Goal: Task Accomplishment & Management: Manage account settings

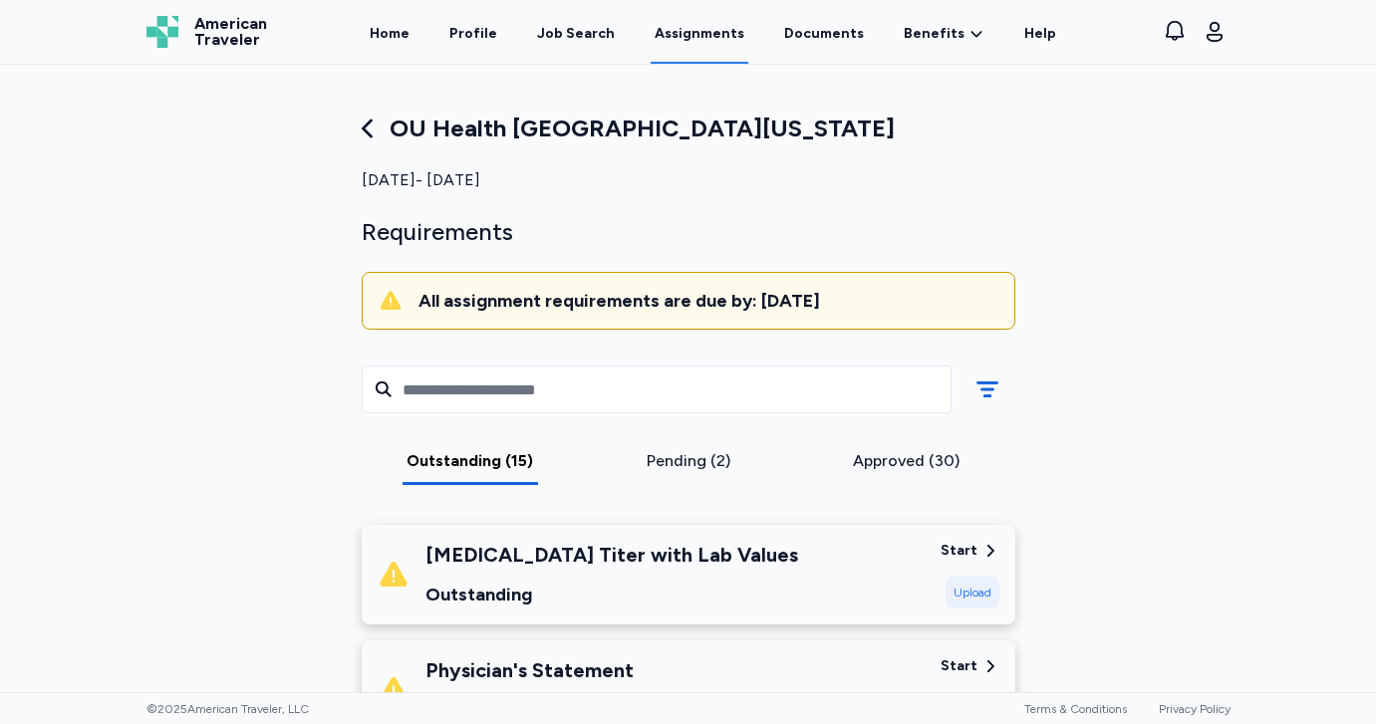
scroll to position [1502, 0]
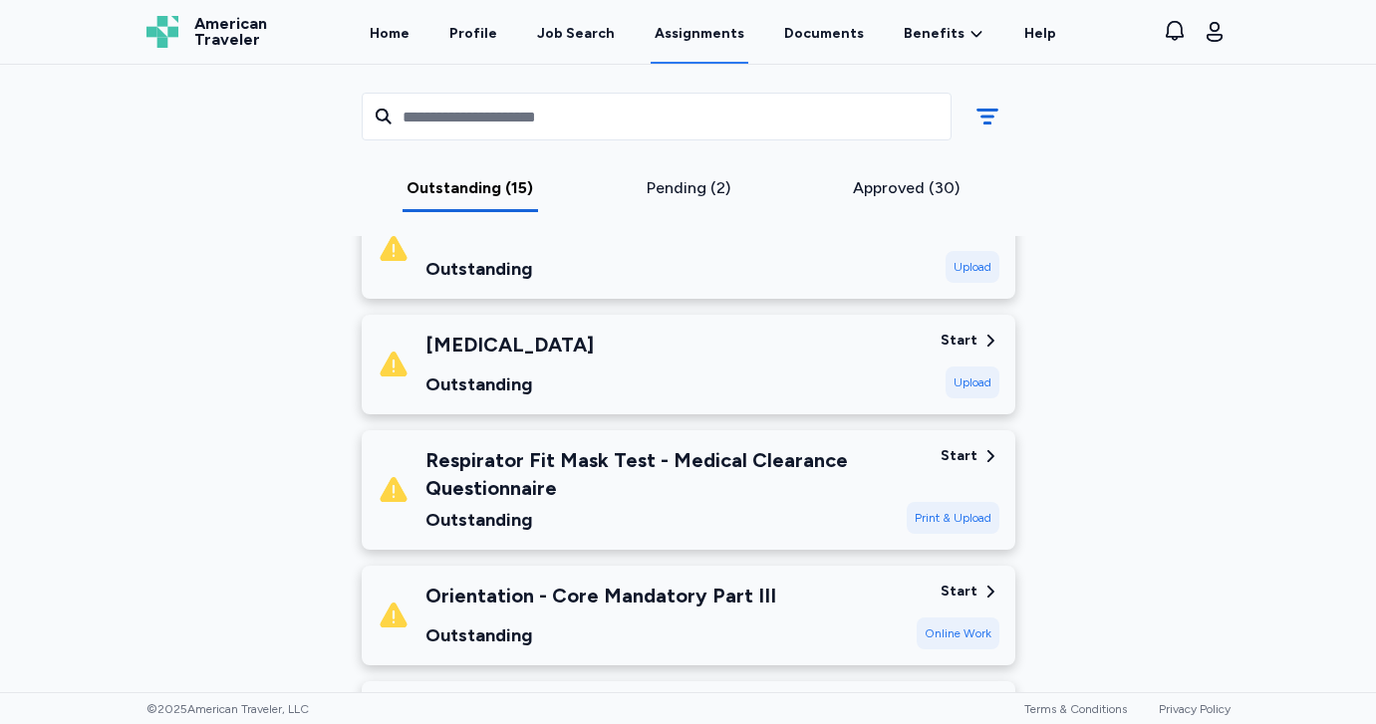
click at [729, 186] on div "Pending (2)" at bounding box center [688, 188] width 202 height 24
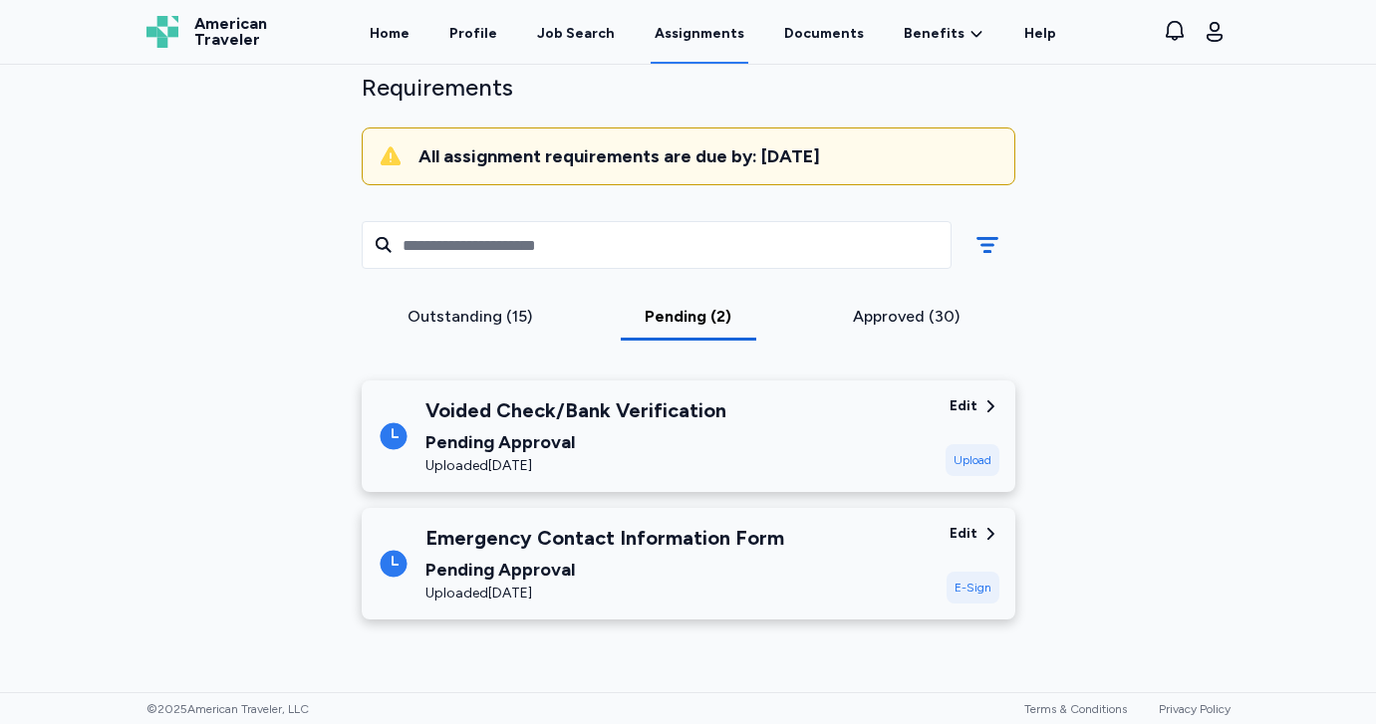
scroll to position [144, 0]
click at [881, 324] on div "Approved (30)" at bounding box center [906, 317] width 202 height 24
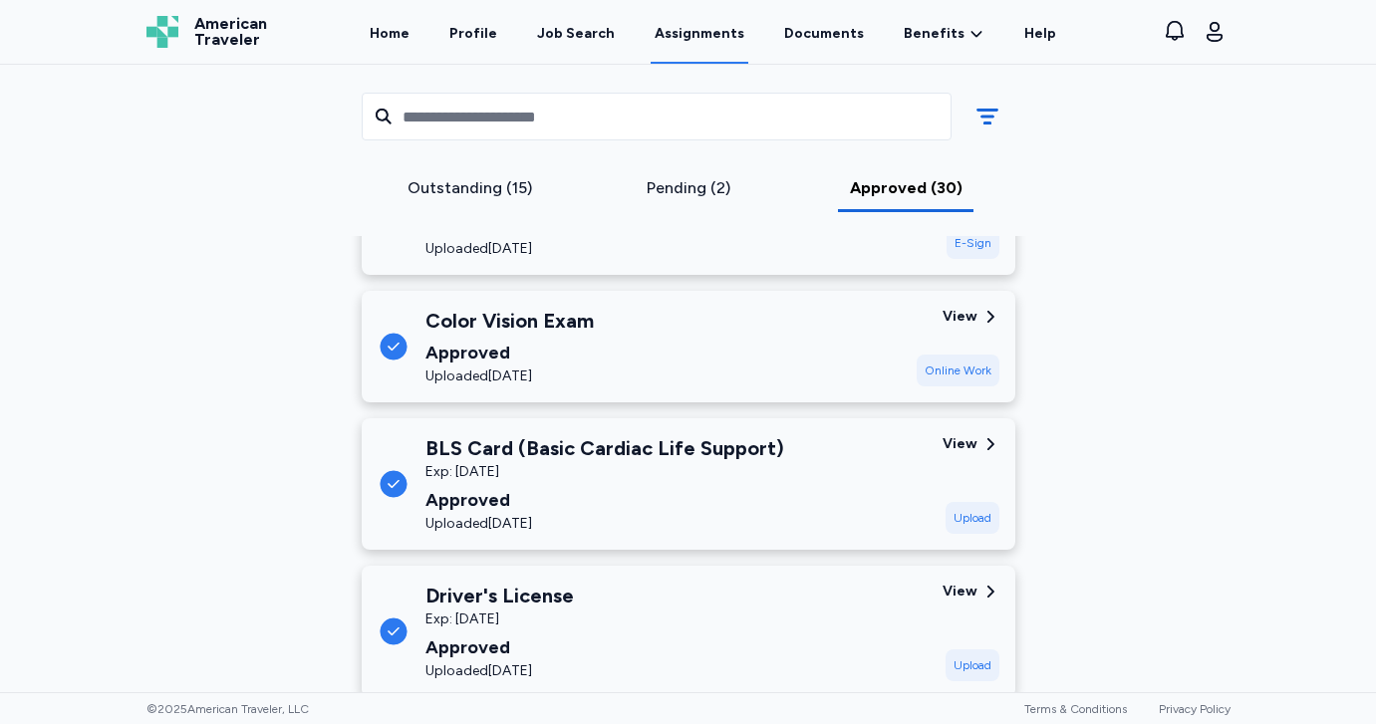
scroll to position [3974, 0]
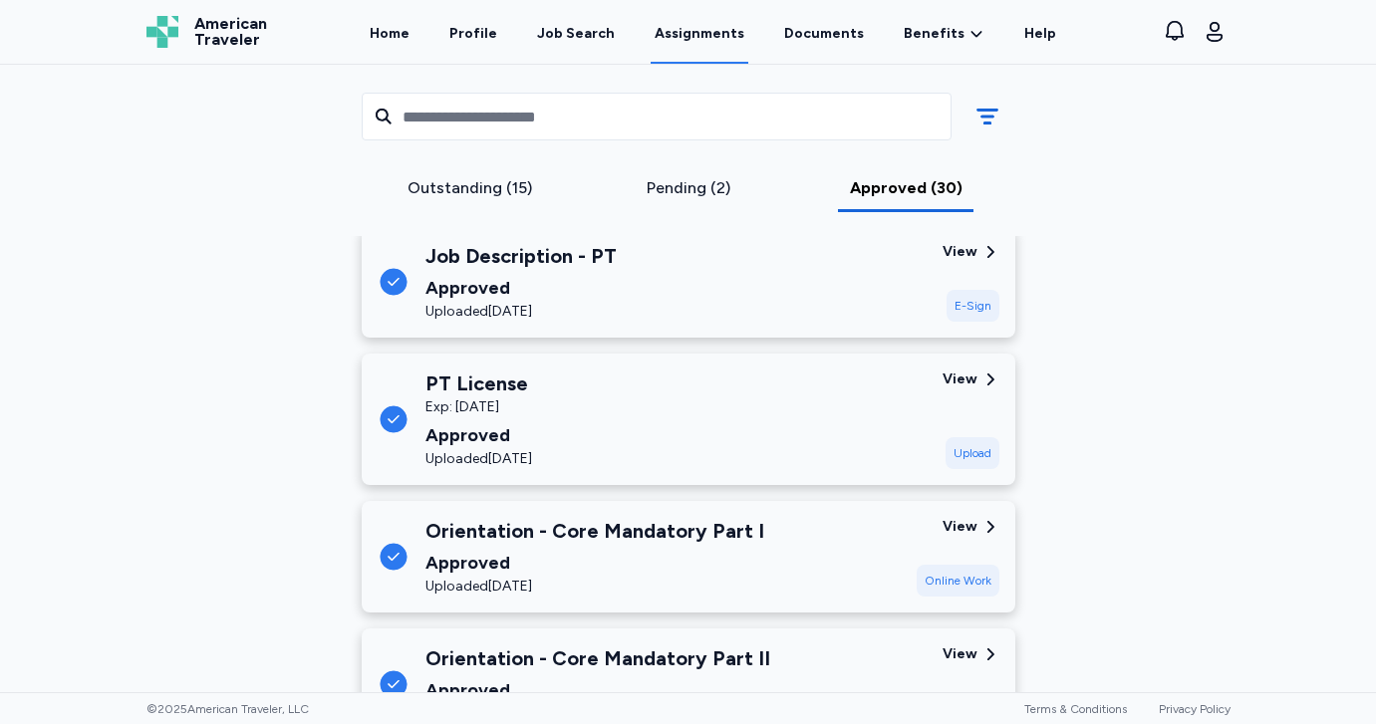
click at [690, 180] on div "Pending (2)" at bounding box center [688, 188] width 202 height 24
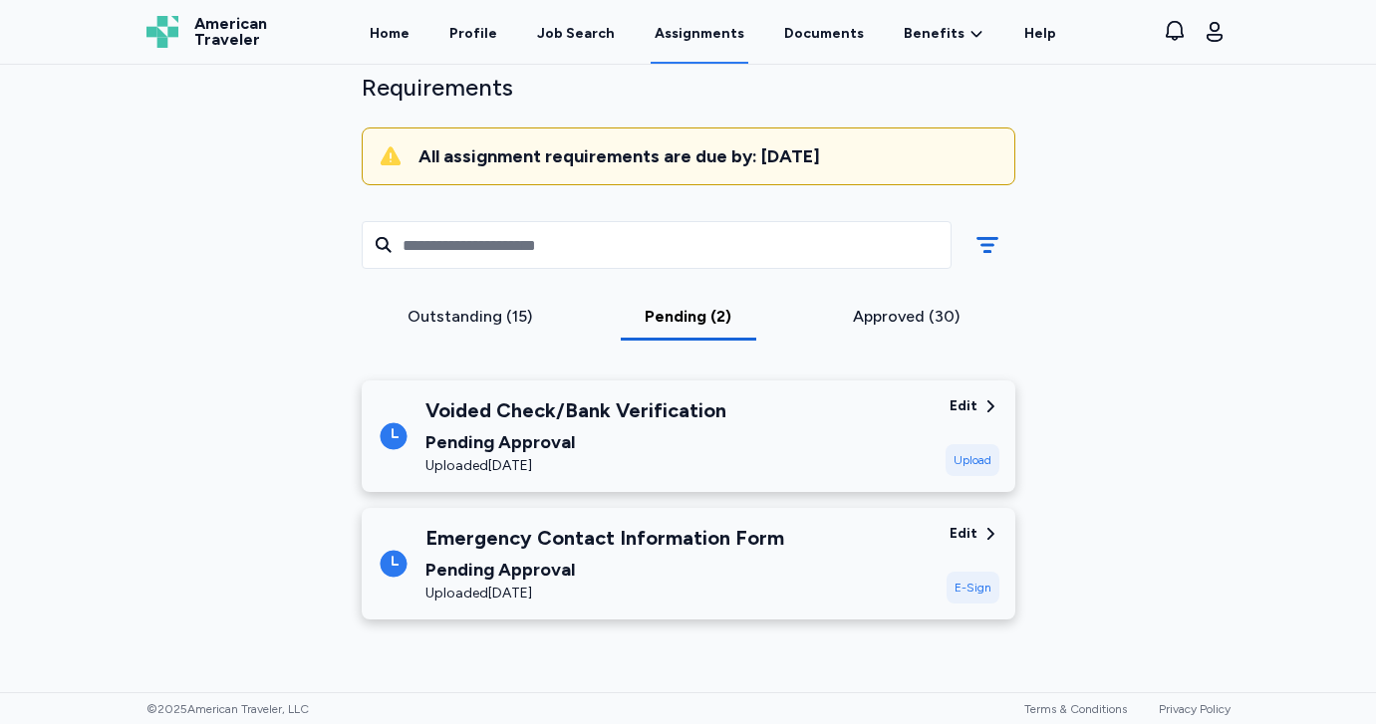
scroll to position [144, 0]
click at [869, 316] on div "Approved (30)" at bounding box center [906, 317] width 202 height 24
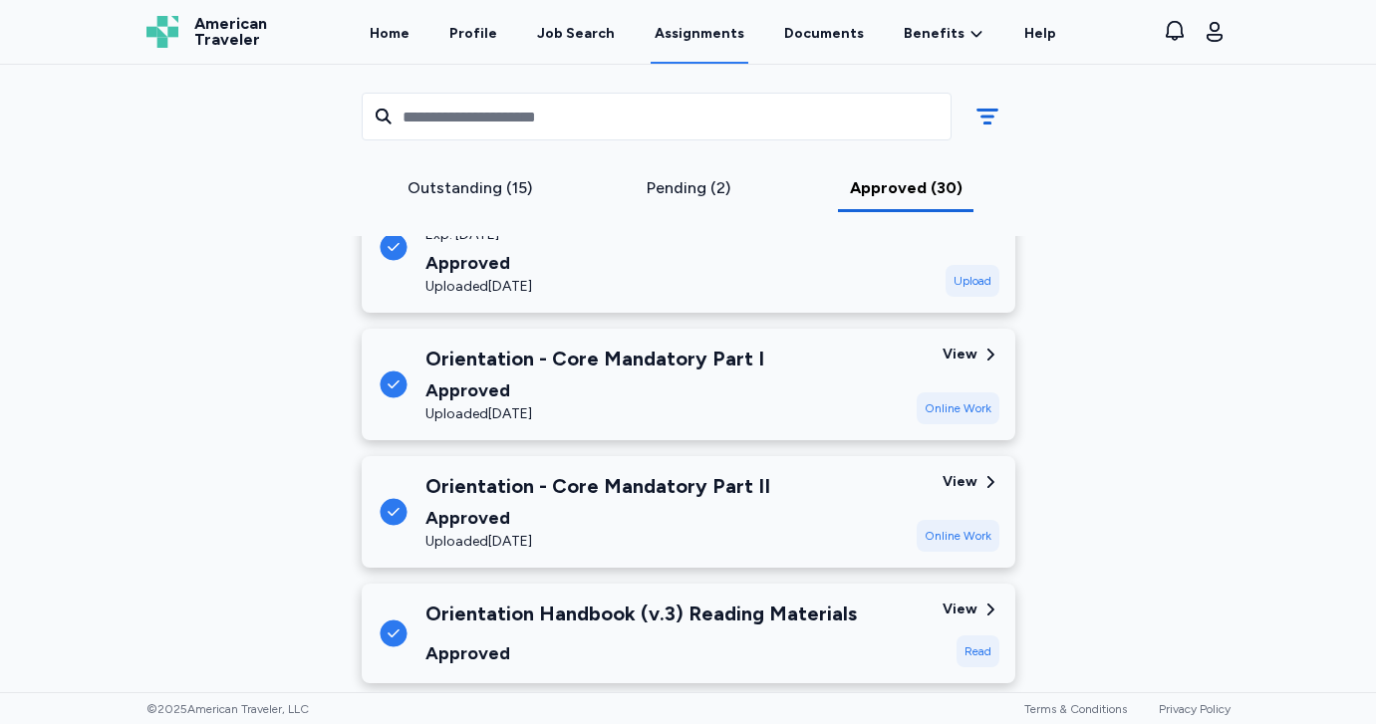
scroll to position [0, 0]
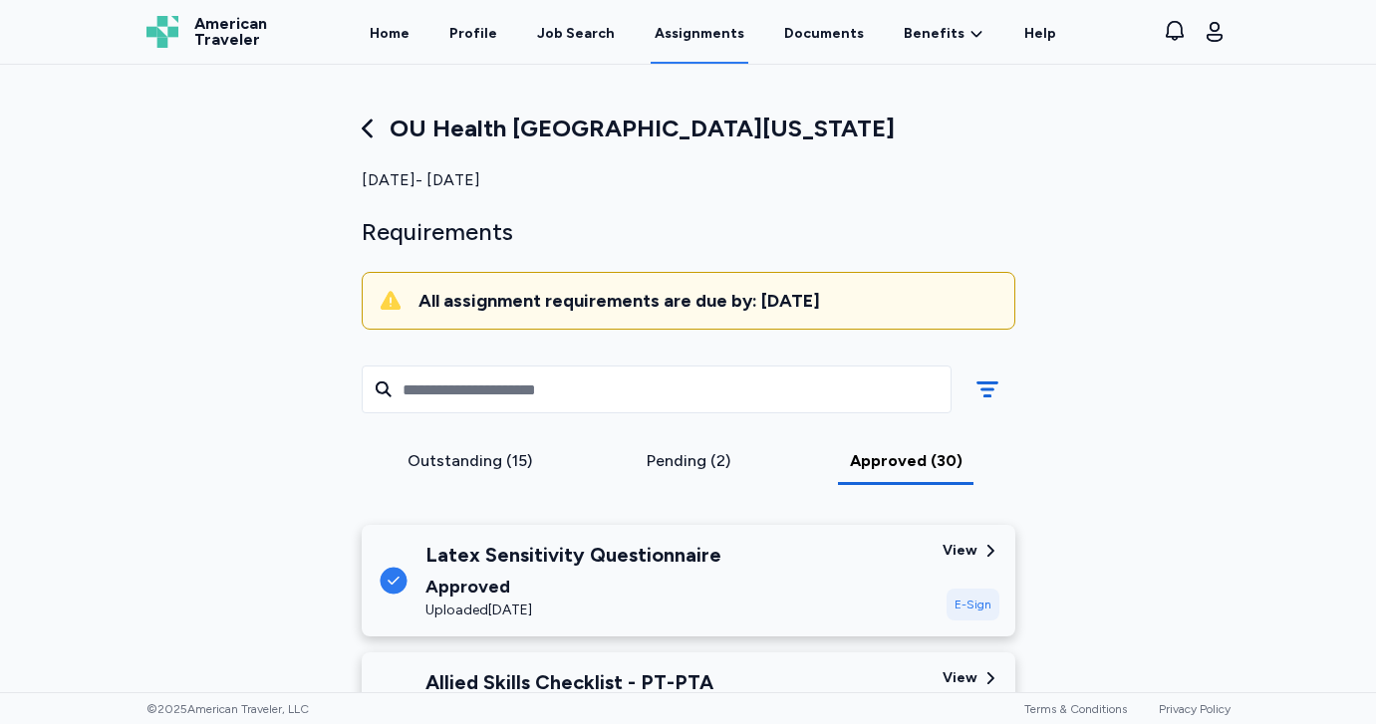
click at [499, 458] on div "Outstanding (15)" at bounding box center [471, 461] width 202 height 24
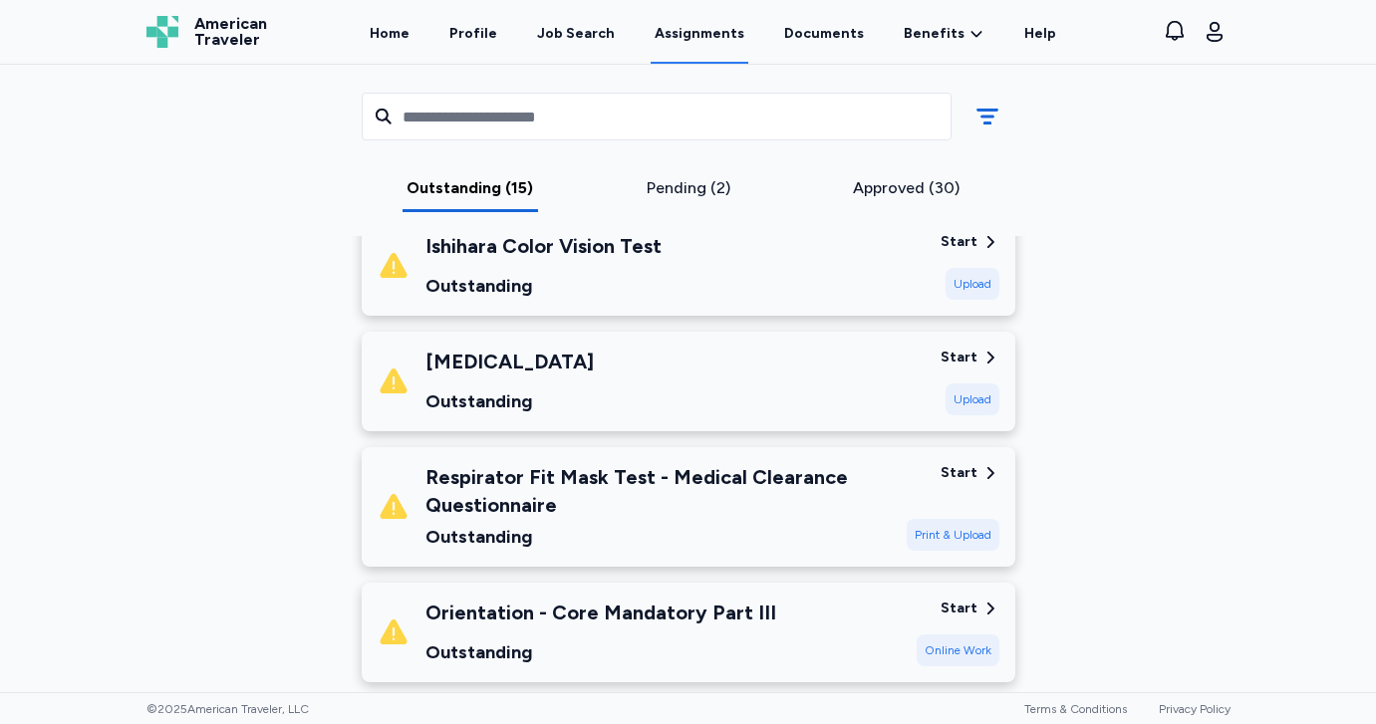
scroll to position [1486, 0]
click at [974, 394] on div "Upload" at bounding box center [973, 399] width 54 height 32
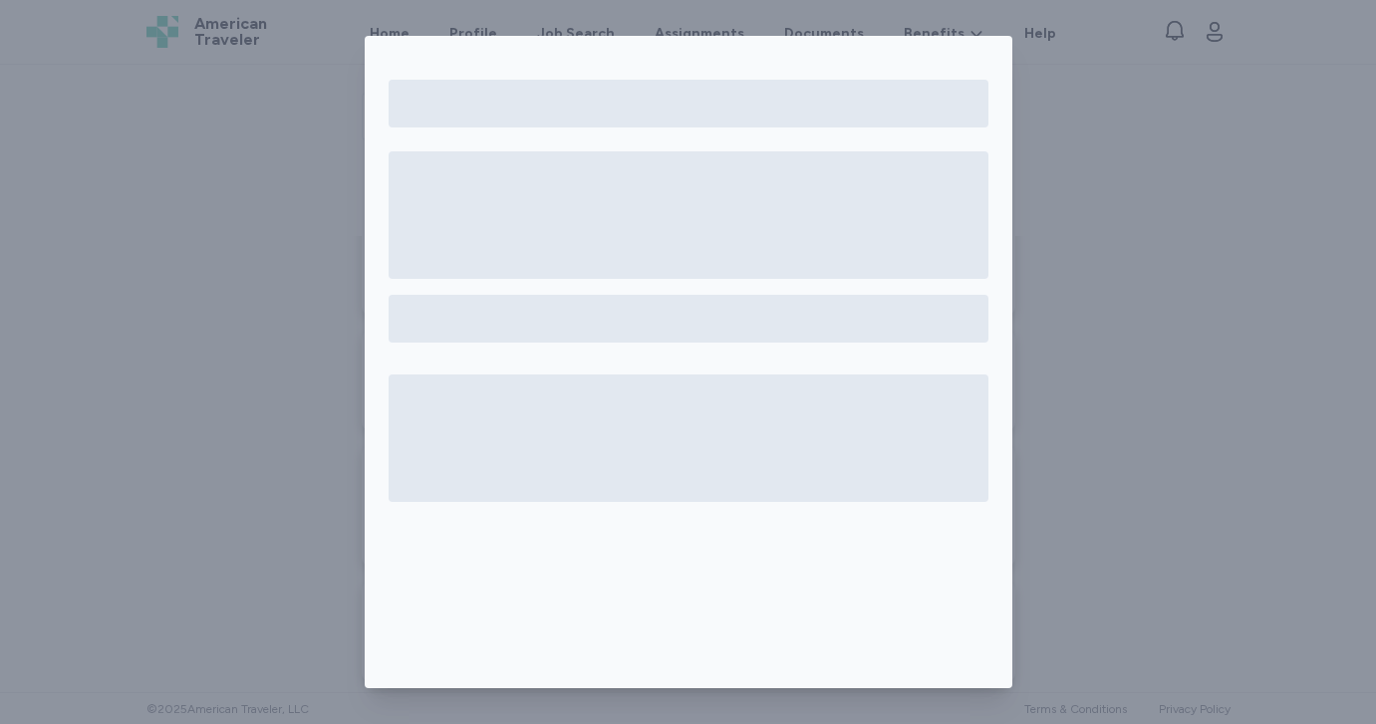
click at [1155, 404] on div at bounding box center [688, 362] width 1376 height 724
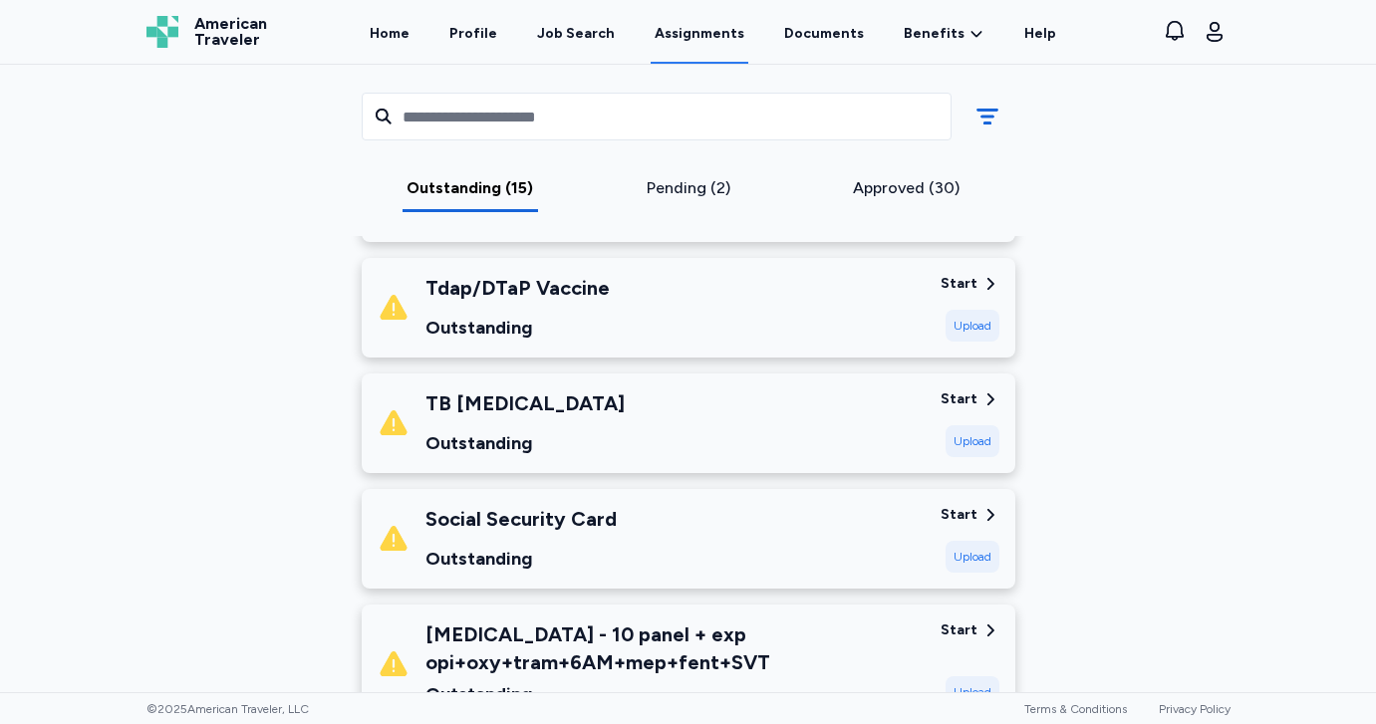
scroll to position [1111, 0]
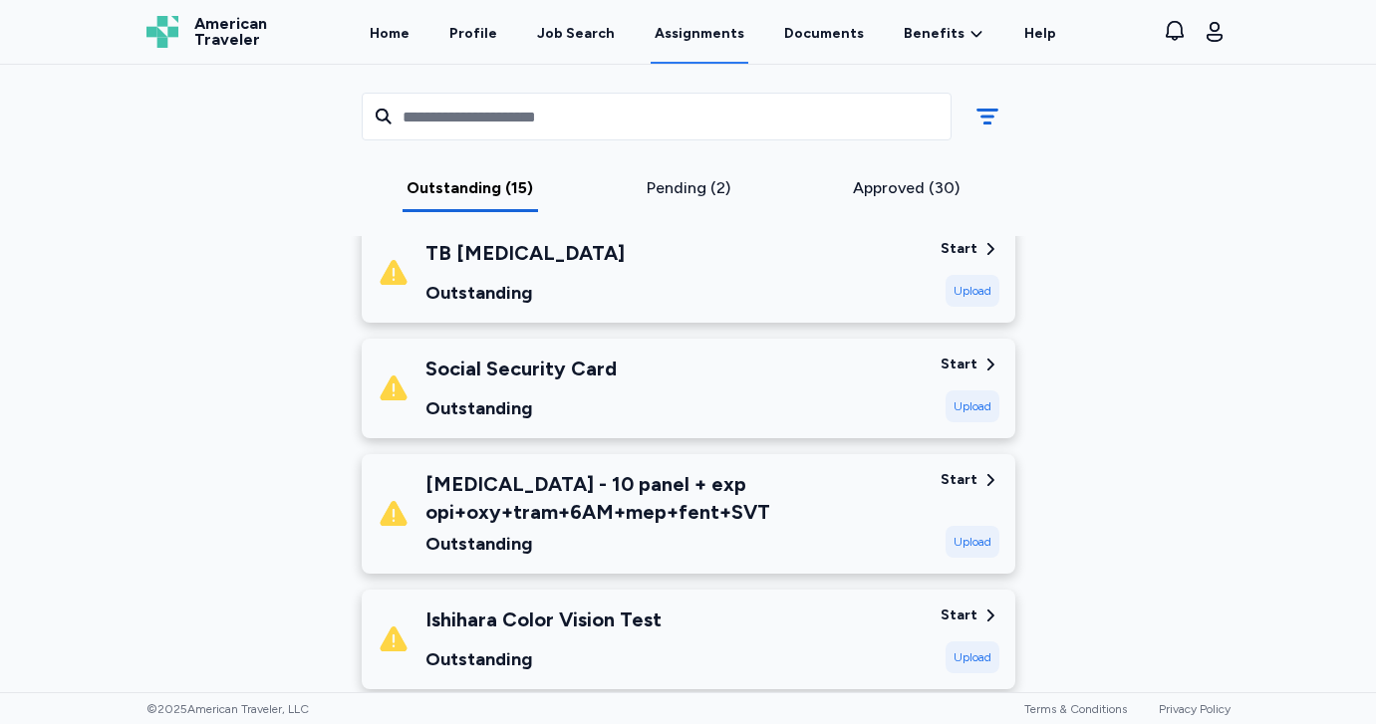
click at [983, 394] on div "Upload" at bounding box center [973, 407] width 54 height 32
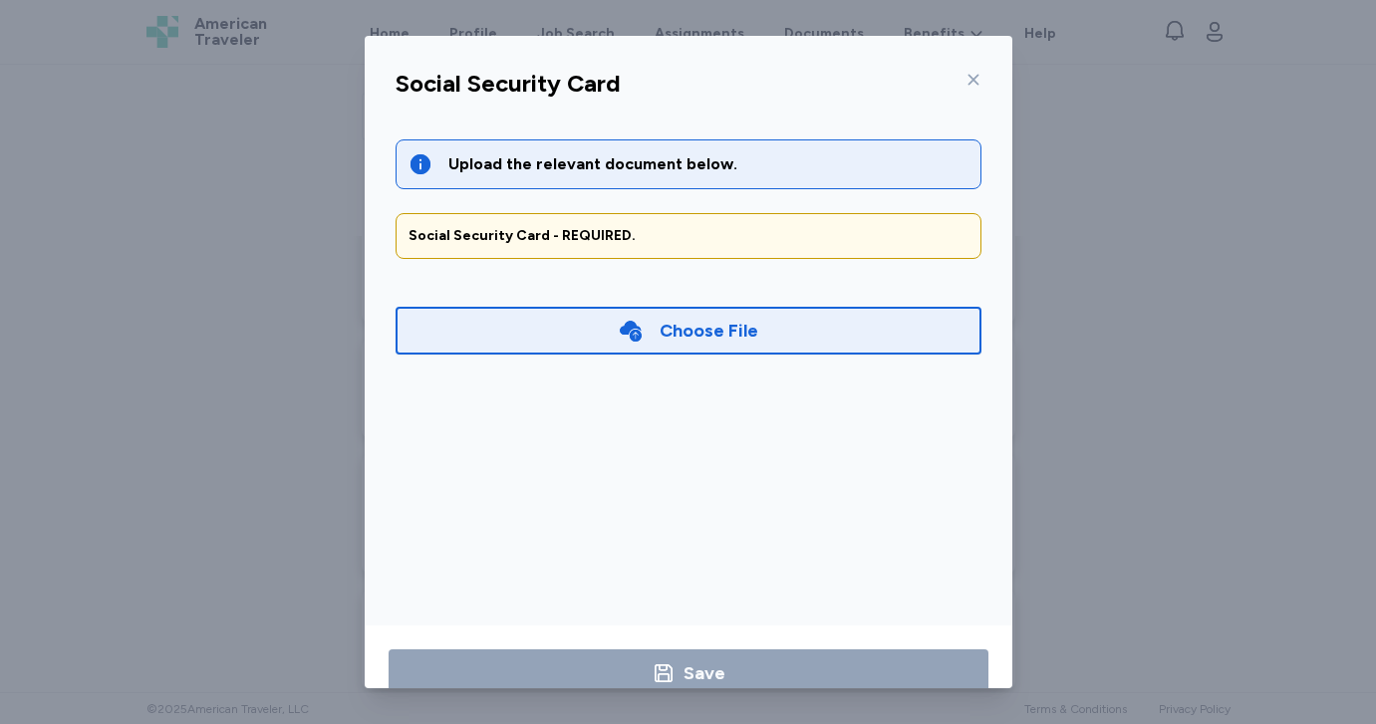
click at [791, 334] on div "Choose File" at bounding box center [689, 331] width 586 height 48
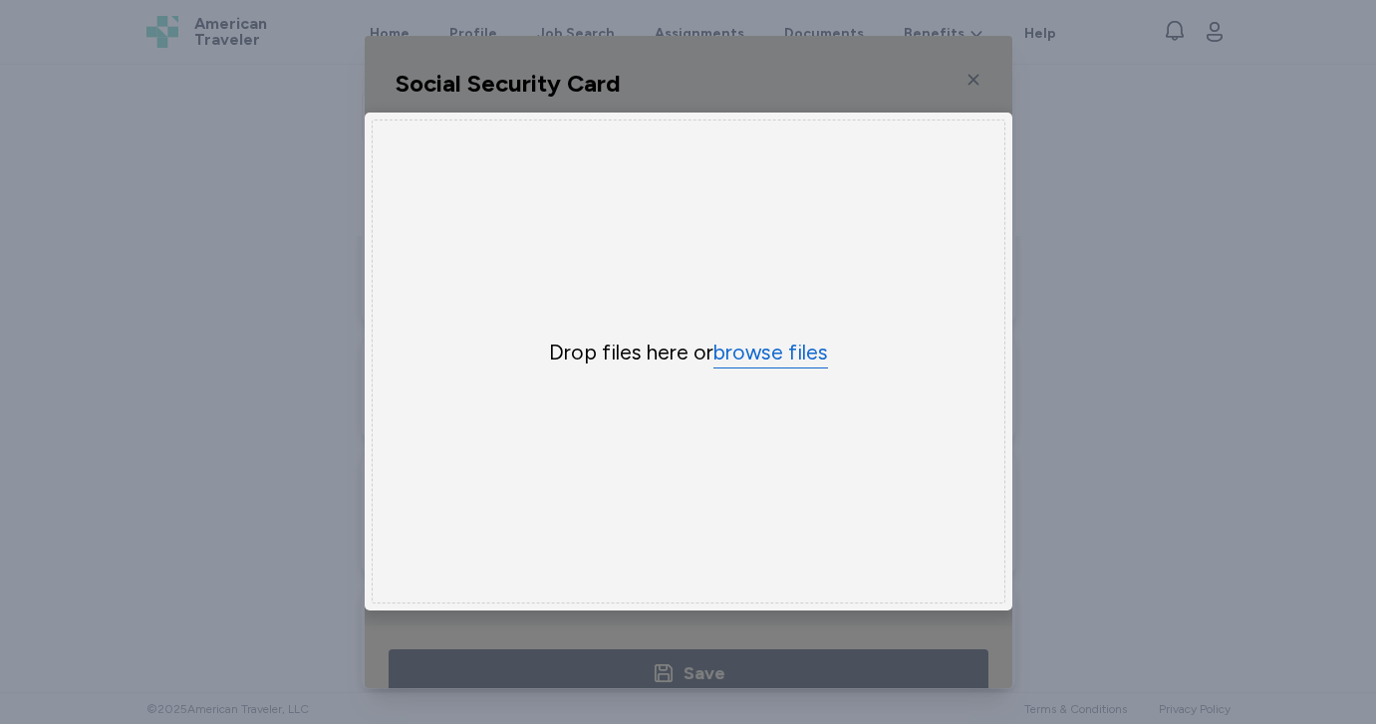
click at [789, 352] on button "browse files" at bounding box center [770, 353] width 115 height 29
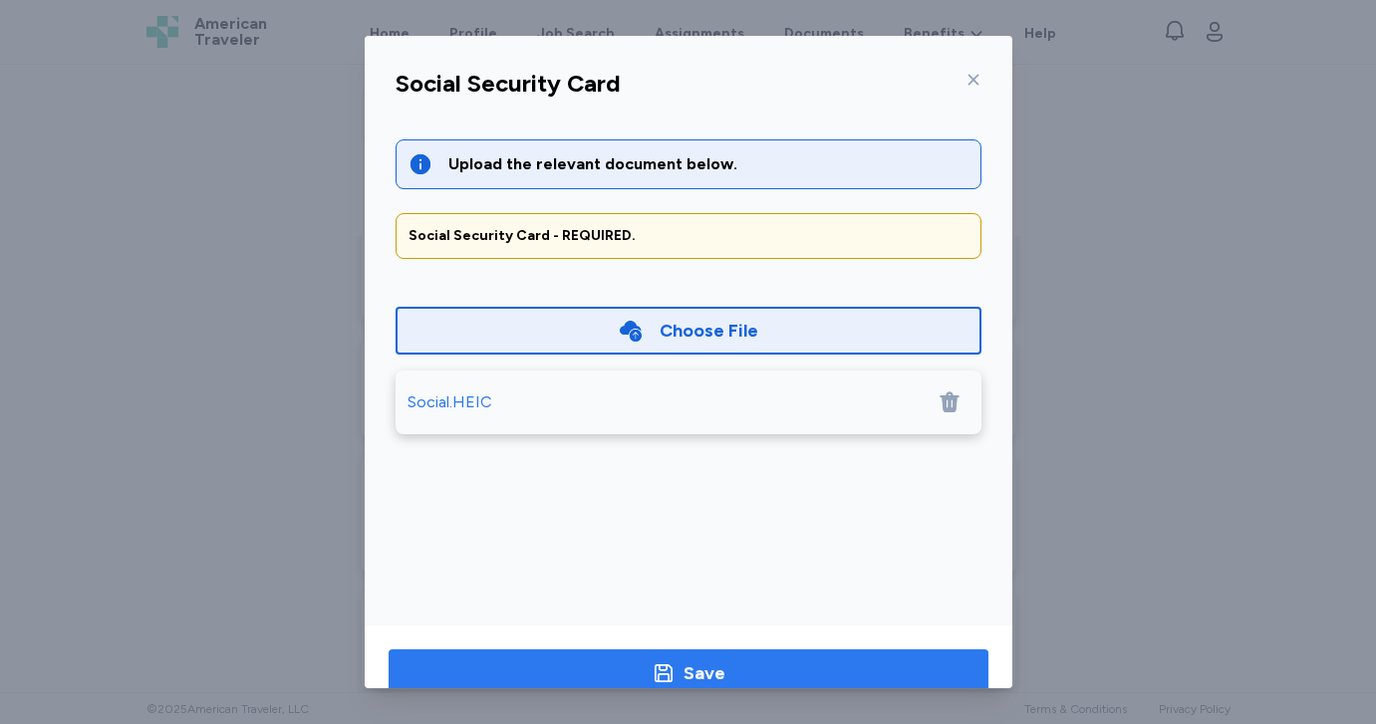
click at [551, 661] on span "Save" at bounding box center [689, 674] width 568 height 28
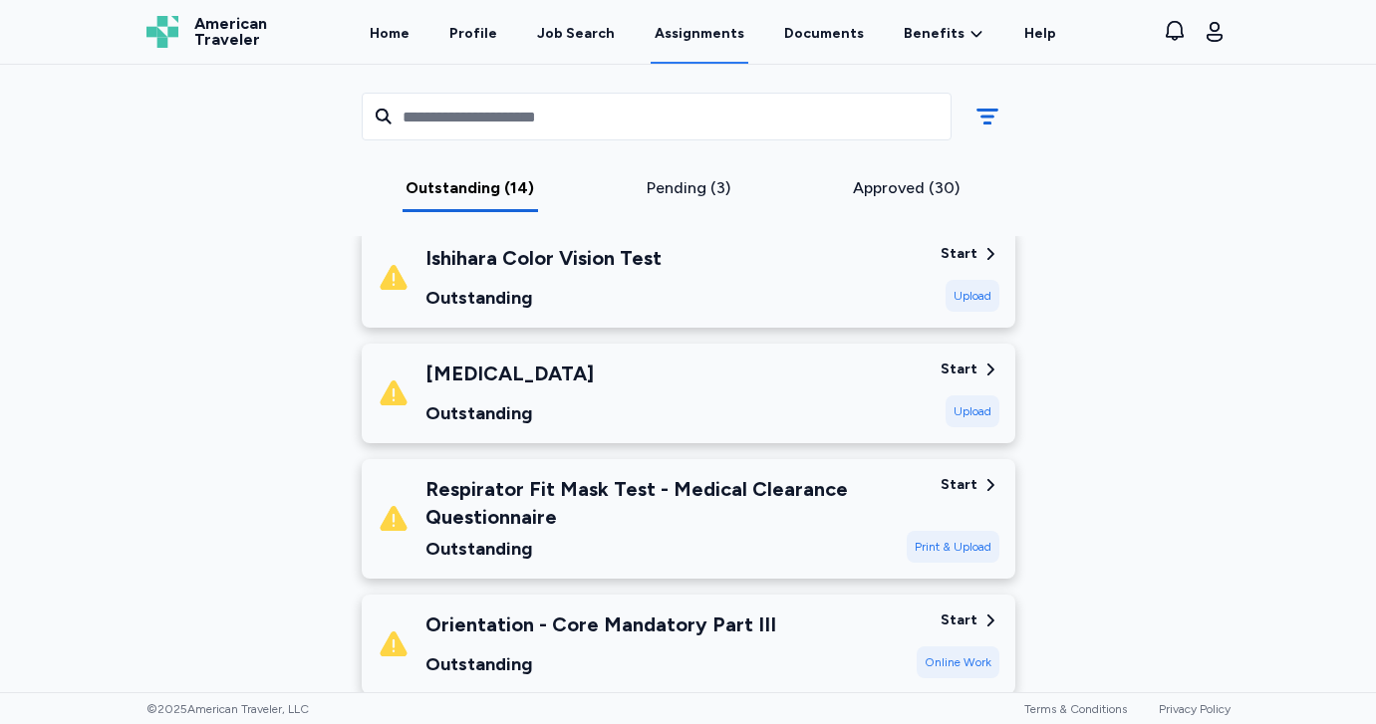
scroll to position [1360, 0]
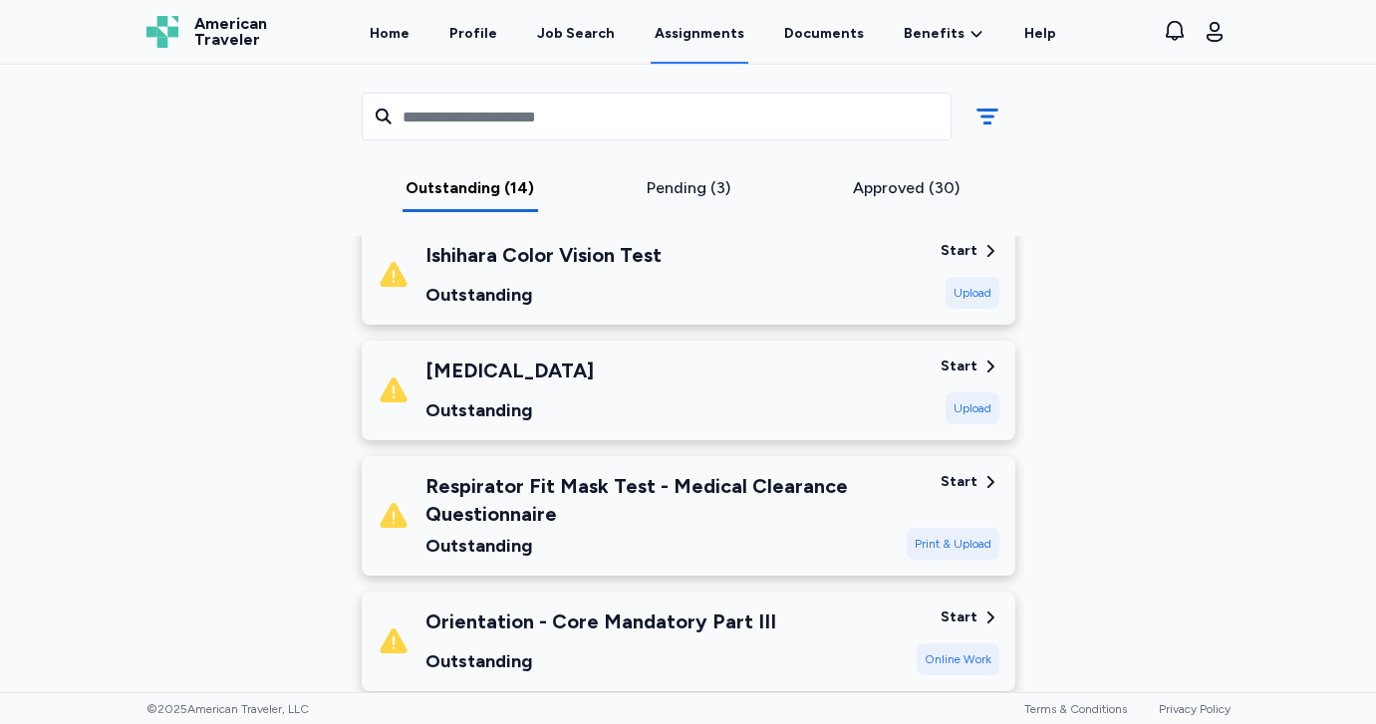
click at [968, 384] on div "Start Upload" at bounding box center [970, 391] width 59 height 68
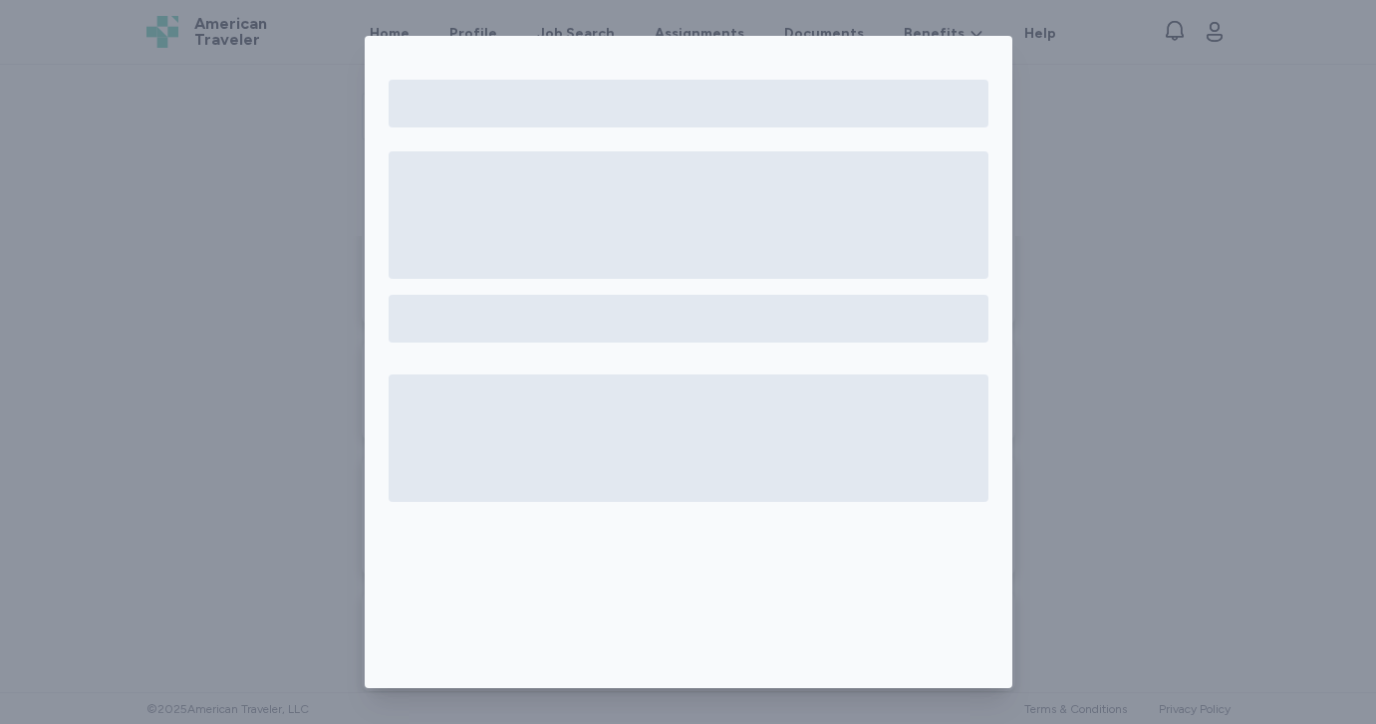
click at [319, 240] on div at bounding box center [688, 362] width 1376 height 724
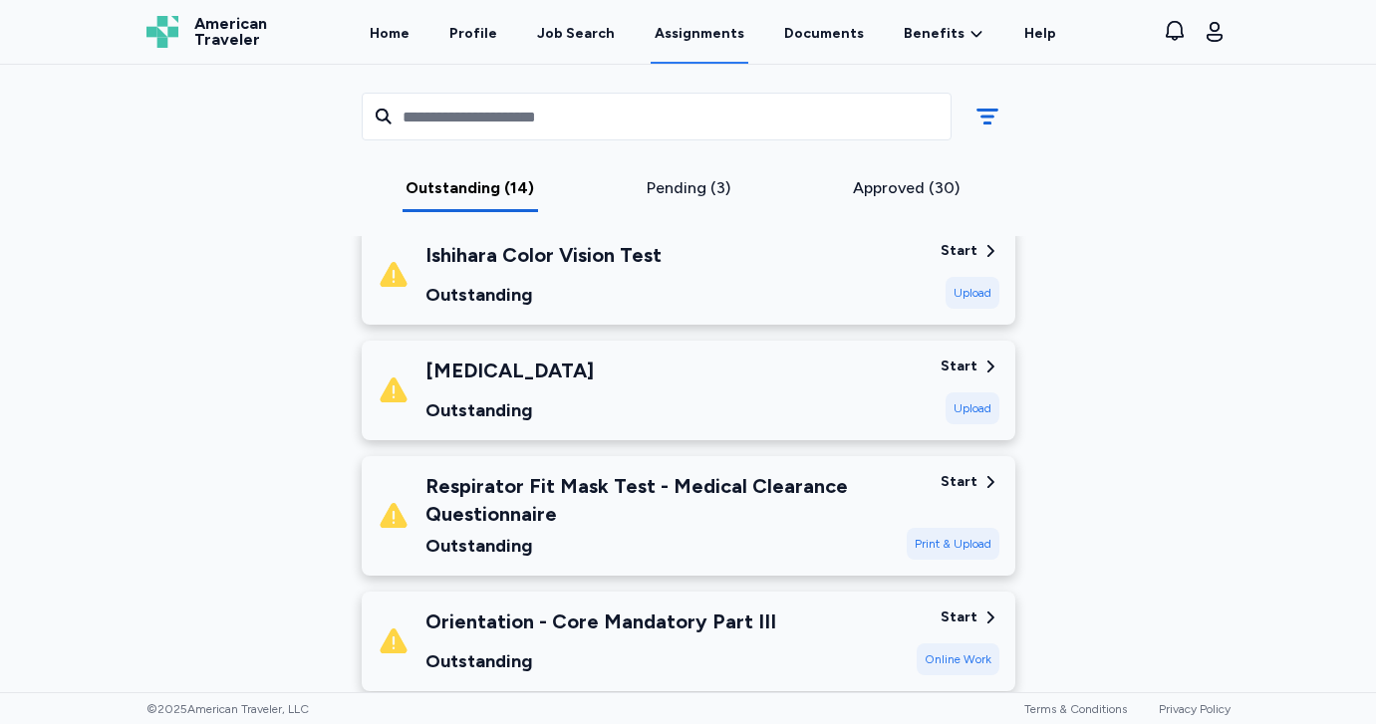
click at [594, 394] on div "[MEDICAL_DATA] Outstanding" at bounding box center [509, 391] width 168 height 68
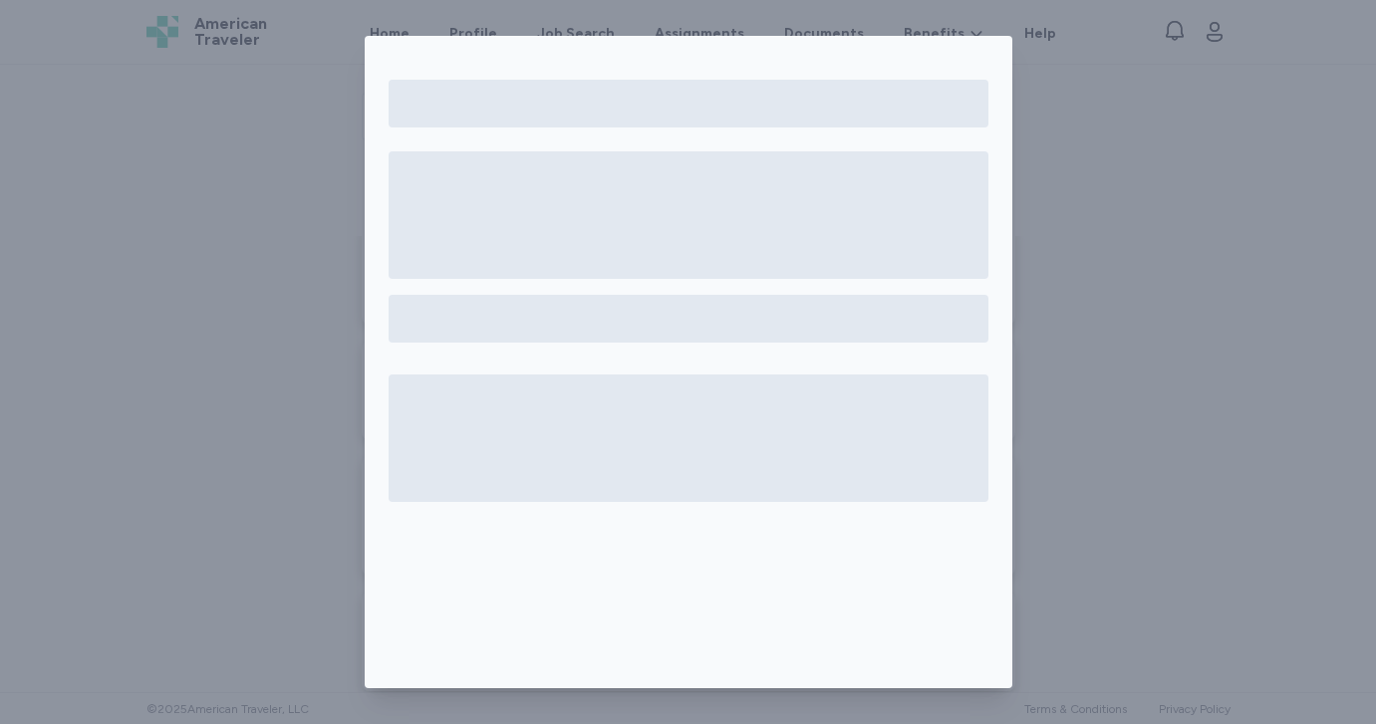
click at [1126, 414] on div at bounding box center [688, 362] width 1376 height 724
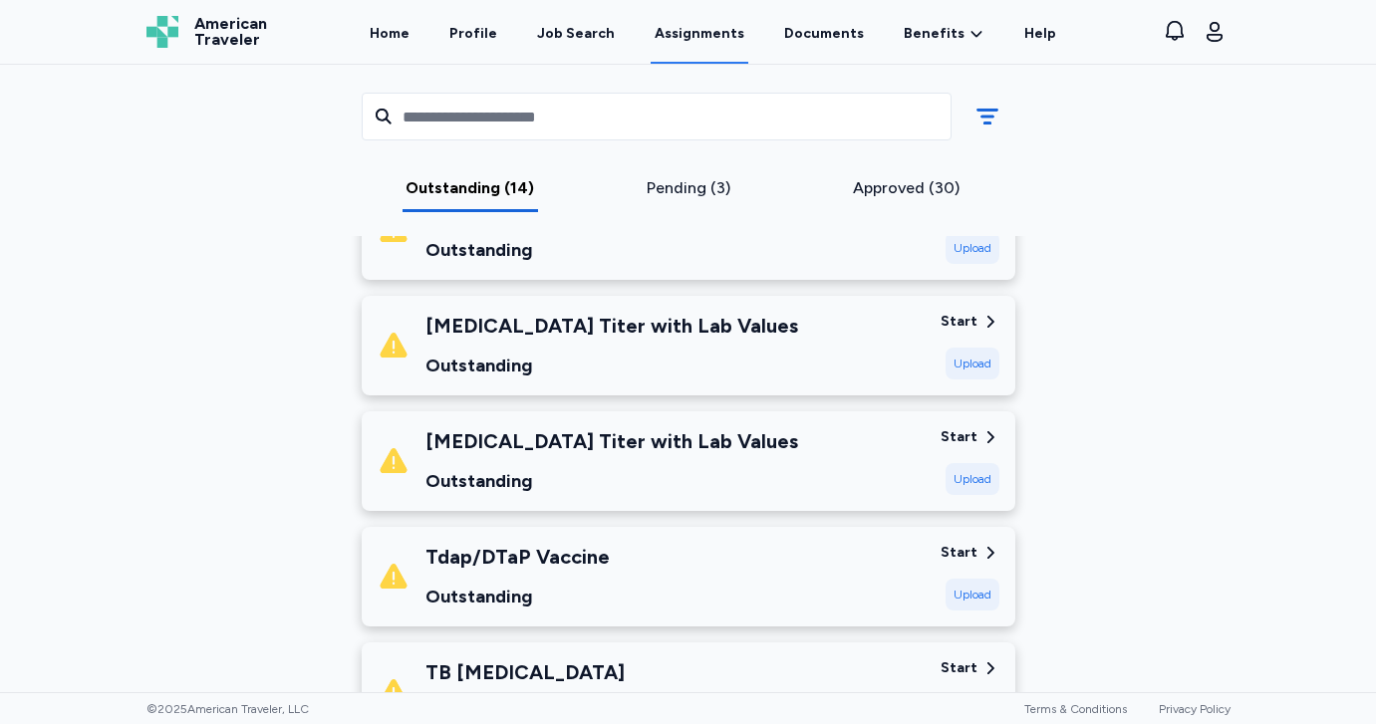
scroll to position [692, 0]
click at [978, 554] on div "Start" at bounding box center [970, 552] width 59 height 20
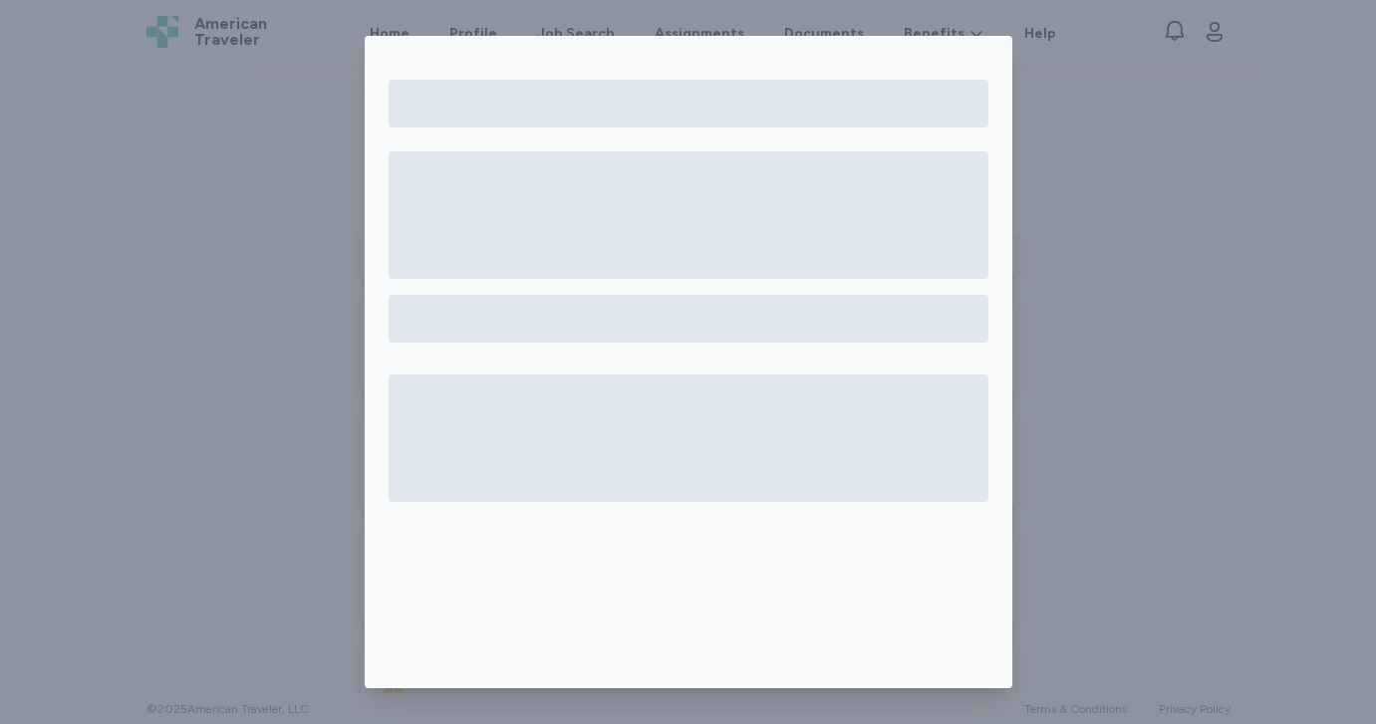
click at [324, 120] on div at bounding box center [688, 362] width 1376 height 724
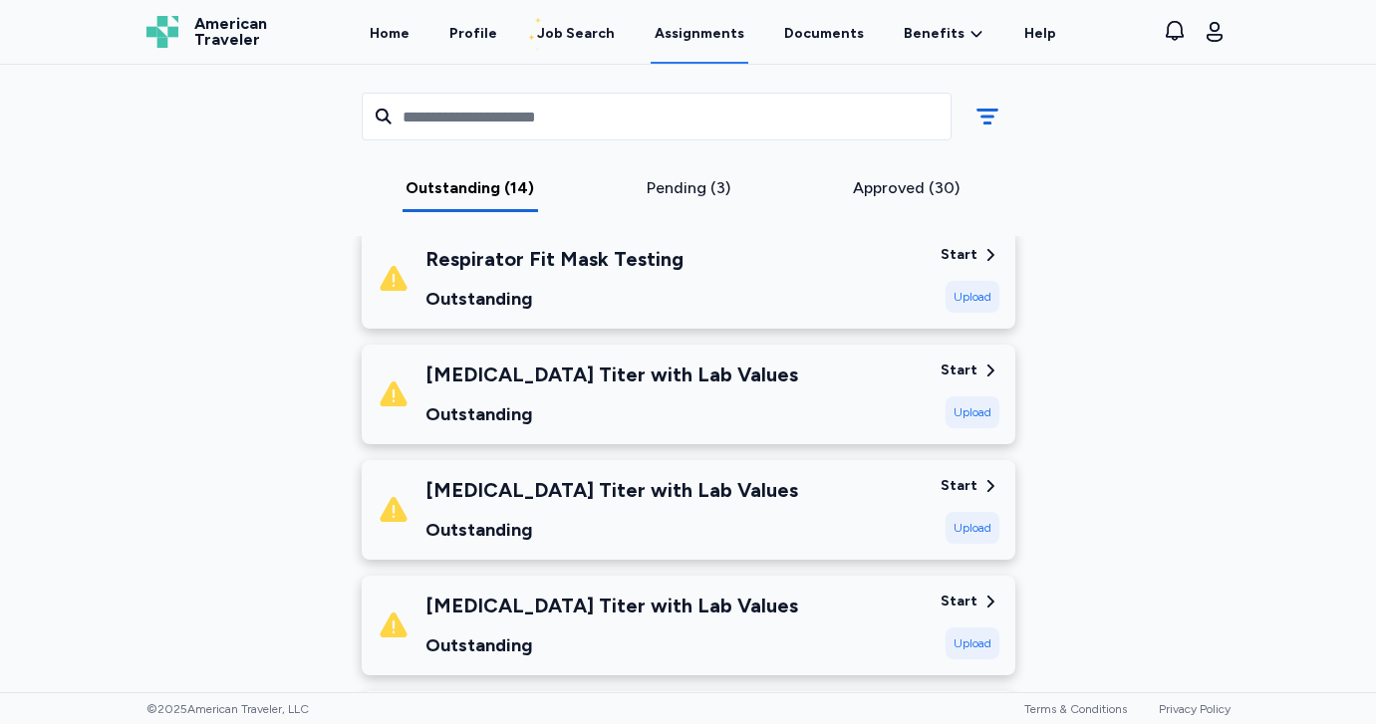
scroll to position [1312, 0]
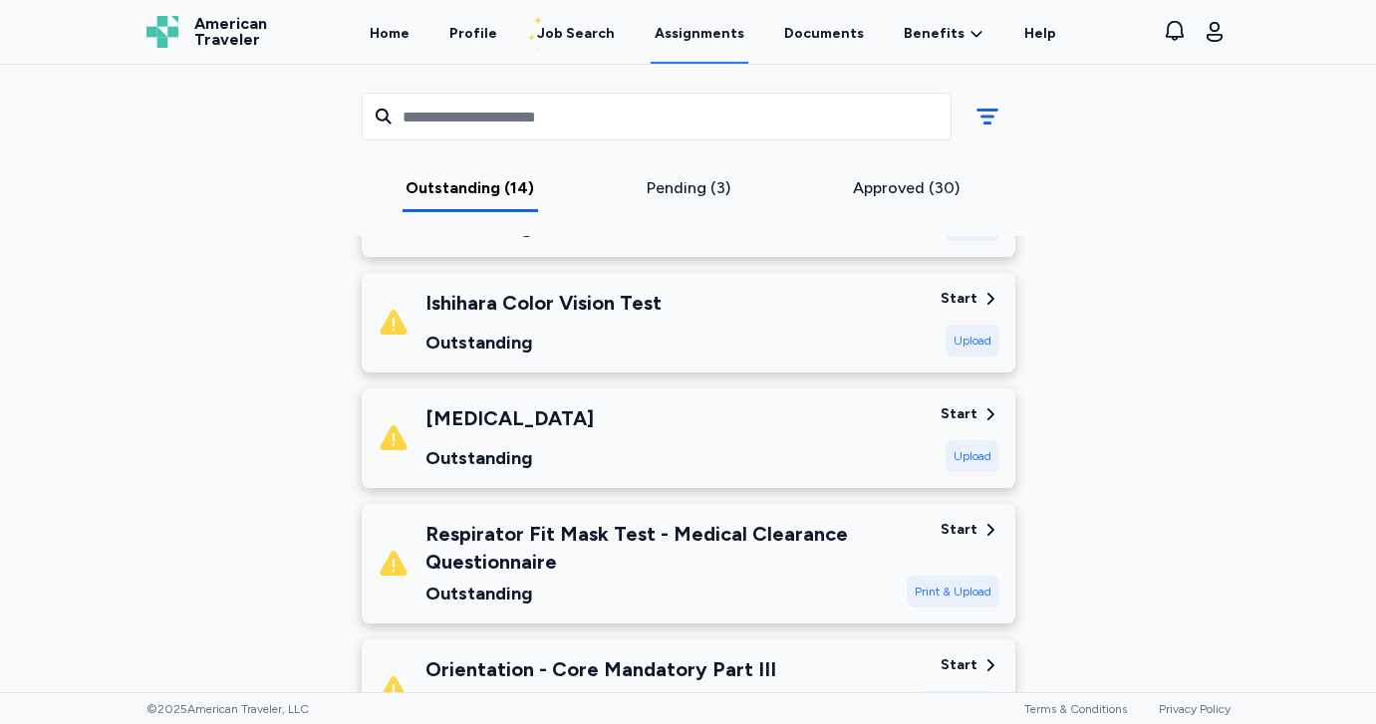
click at [830, 451] on div "[MEDICAL_DATA] Outstanding" at bounding box center [651, 439] width 547 height 68
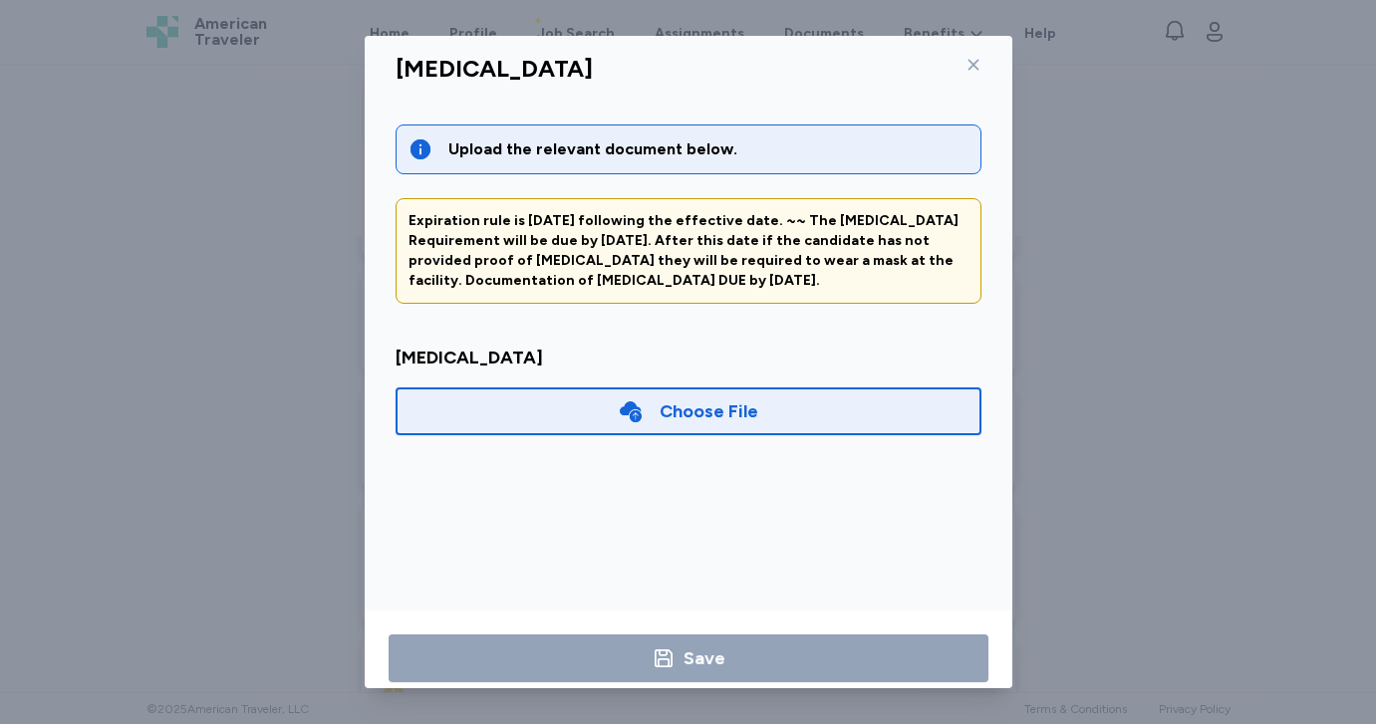
scroll to position [45, 0]
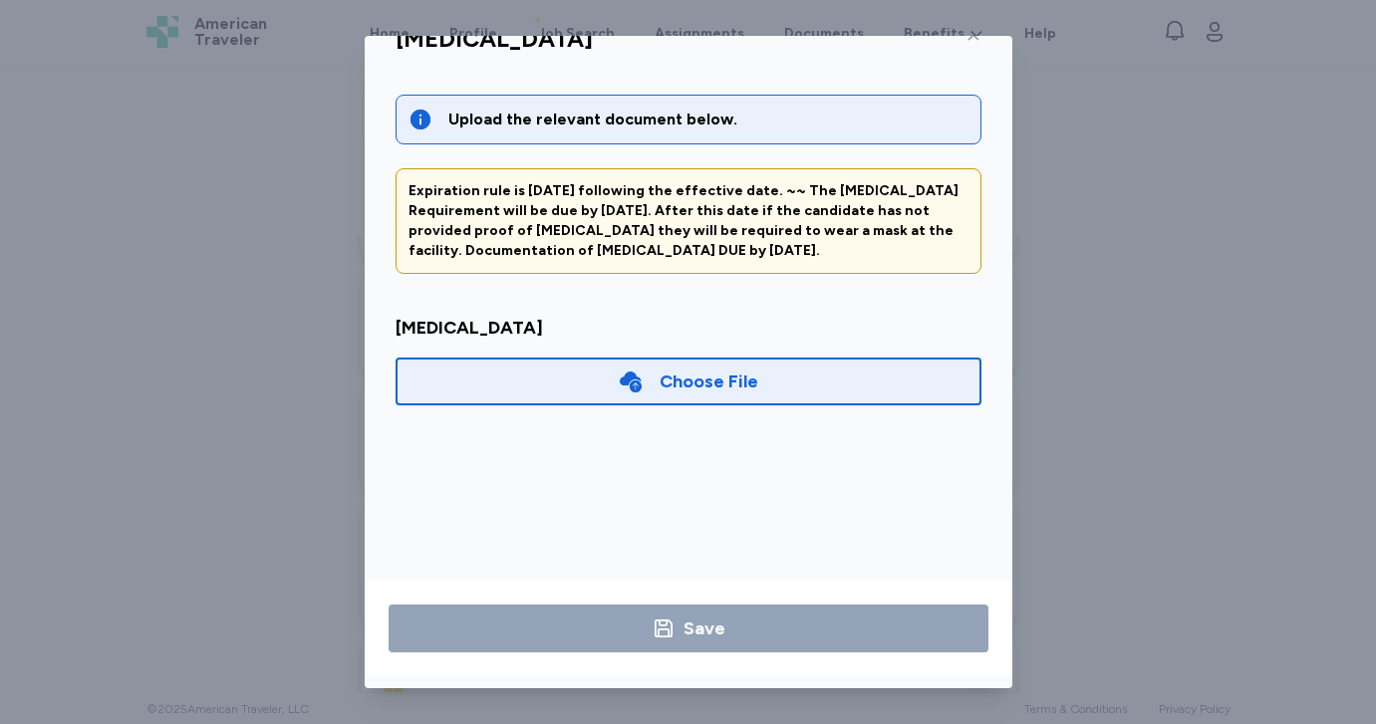
click at [747, 396] on div "Choose File" at bounding box center [689, 382] width 586 height 48
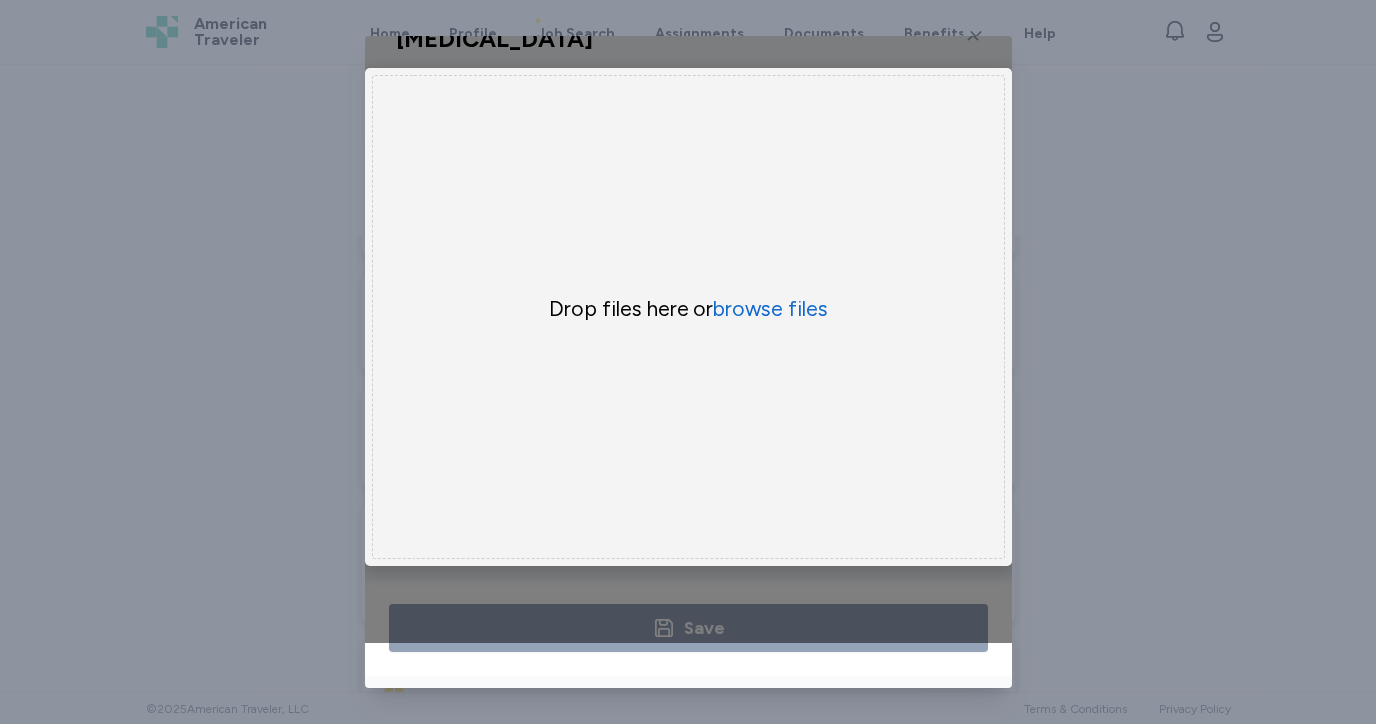
click at [1033, 425] on div "Influenza Vaccination Upload the relevant document below. Expiration rule is Se…" at bounding box center [688, 362] width 1376 height 724
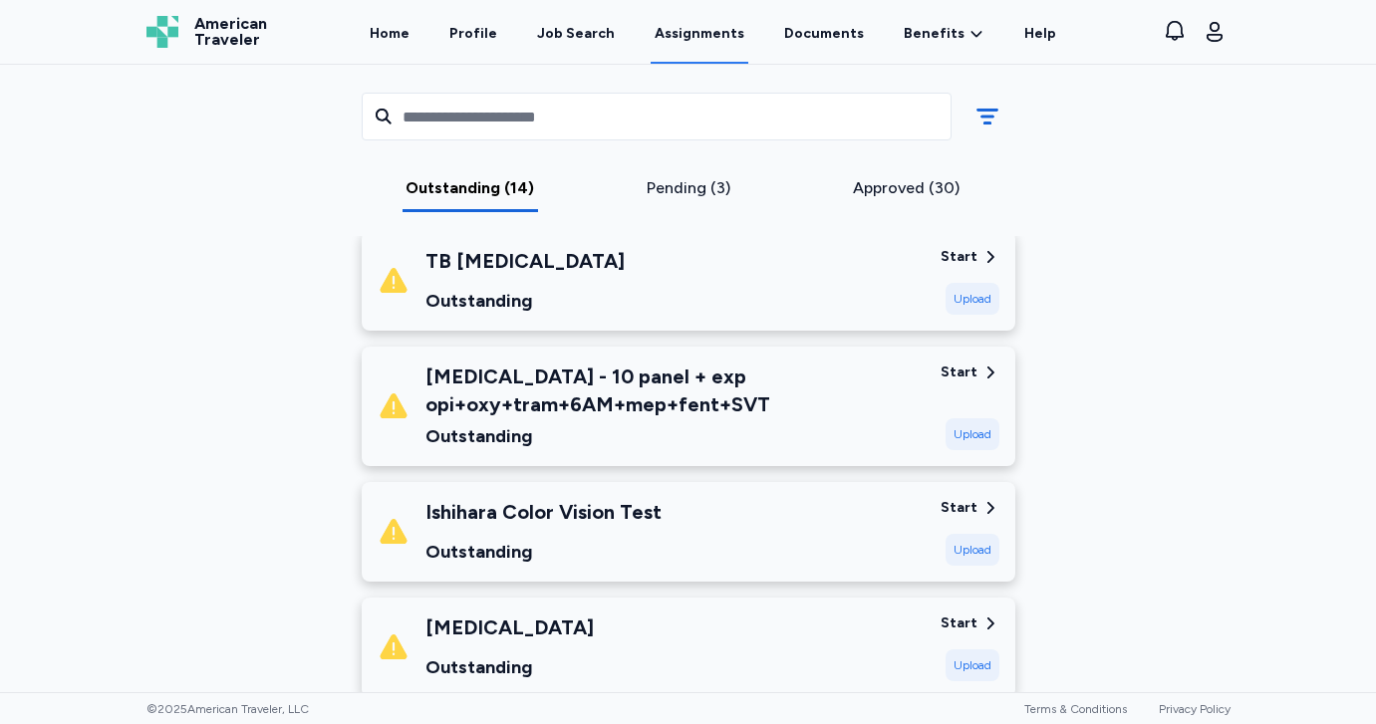
scroll to position [967, 0]
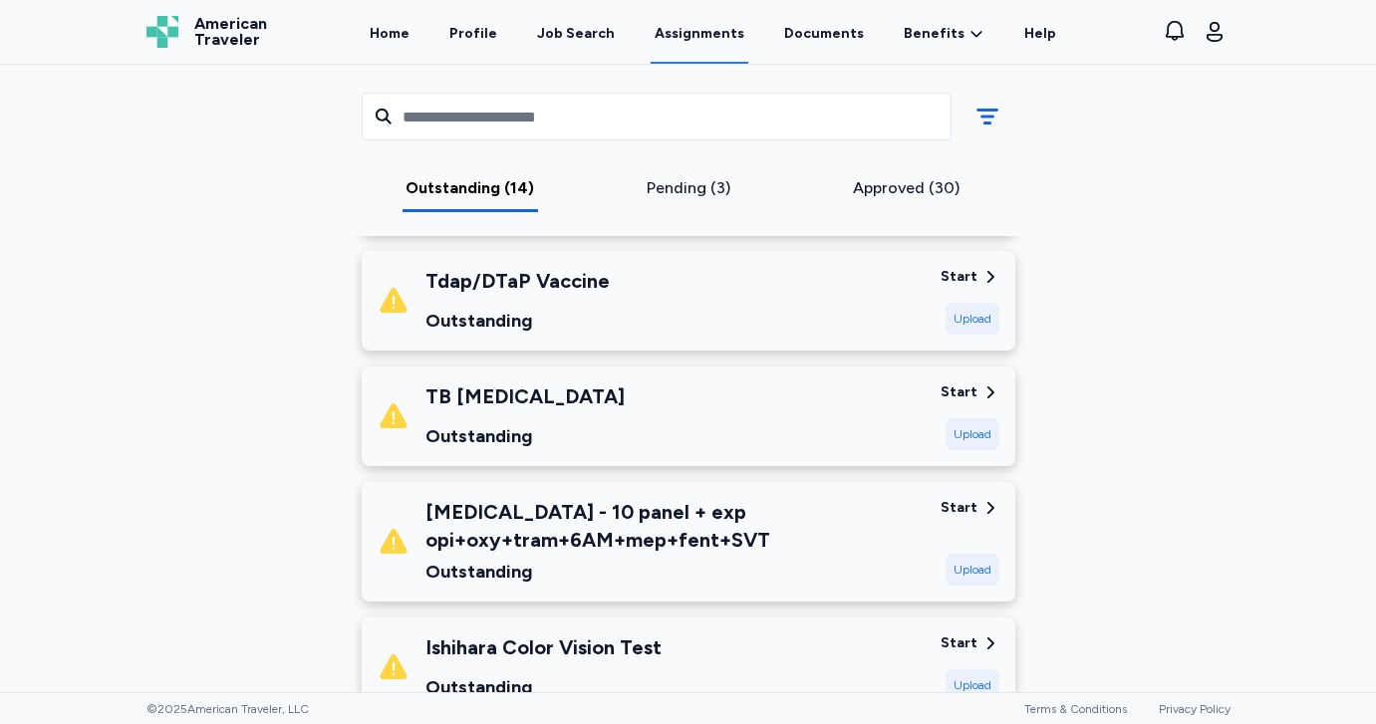
click at [685, 306] on div "Tdap/DTaP Vaccine Outstanding" at bounding box center [651, 301] width 547 height 68
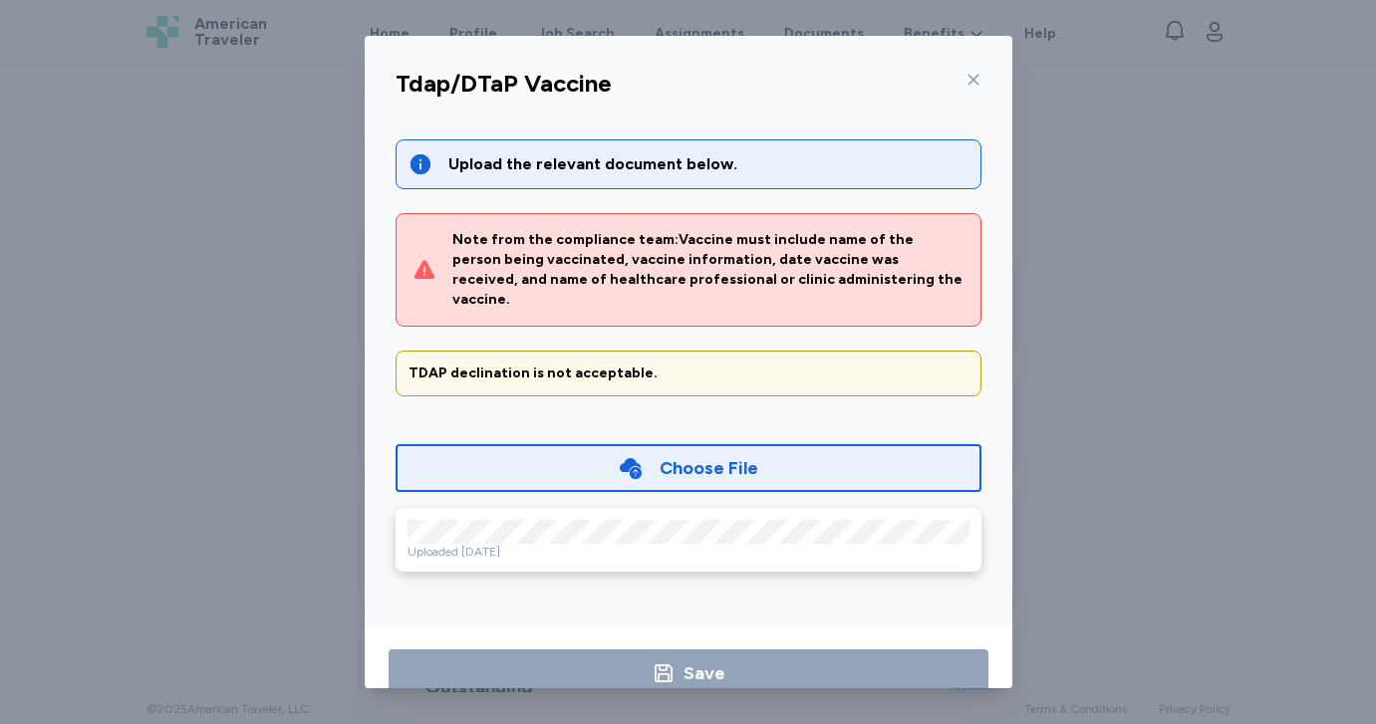
click at [690, 454] on div "Choose File" at bounding box center [709, 468] width 99 height 28
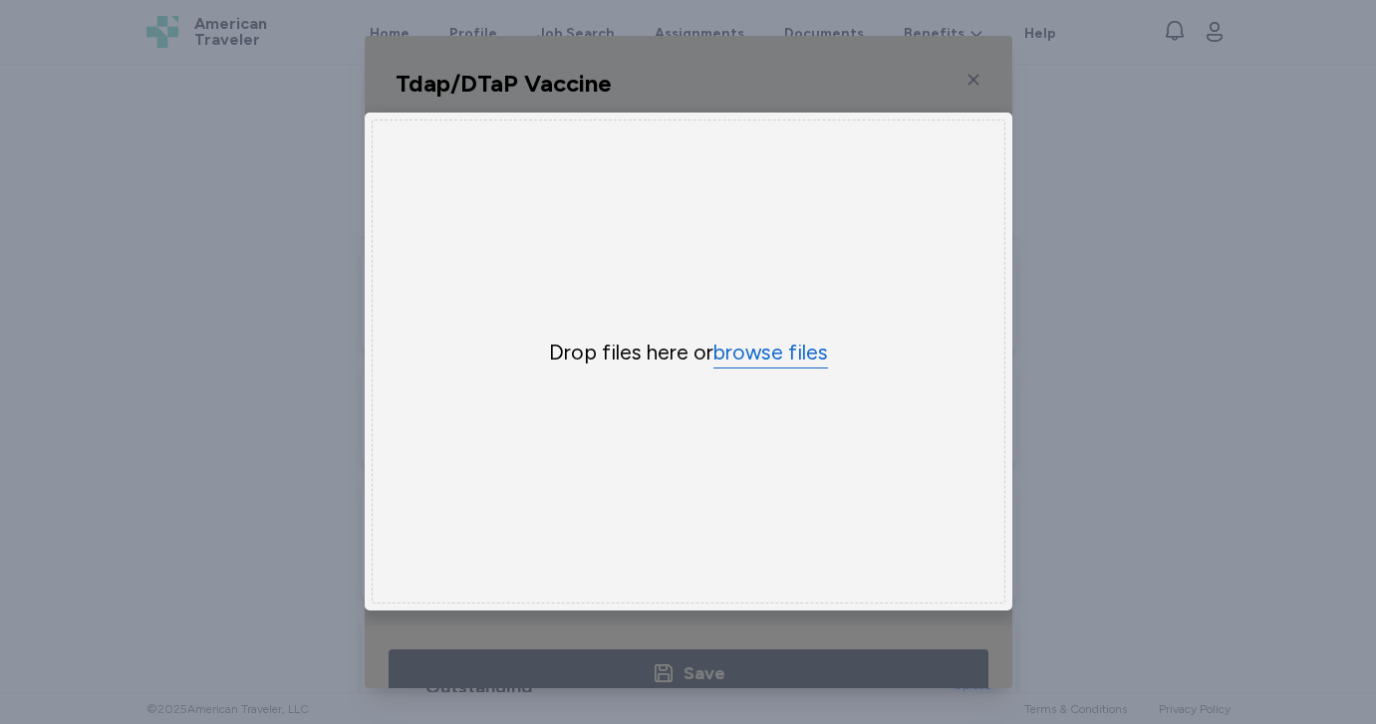
click at [747, 357] on button "browse files" at bounding box center [770, 353] width 115 height 29
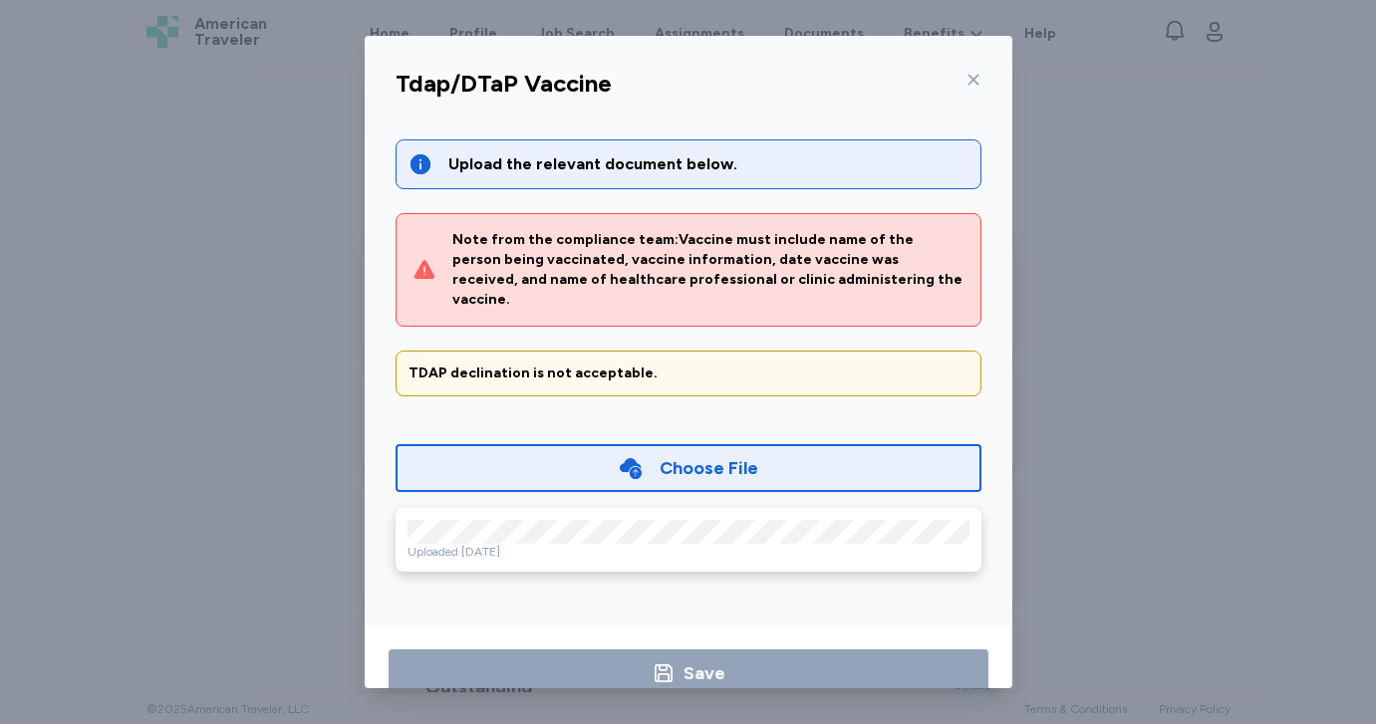
click at [694, 444] on div "Choose File" at bounding box center [689, 468] width 586 height 48
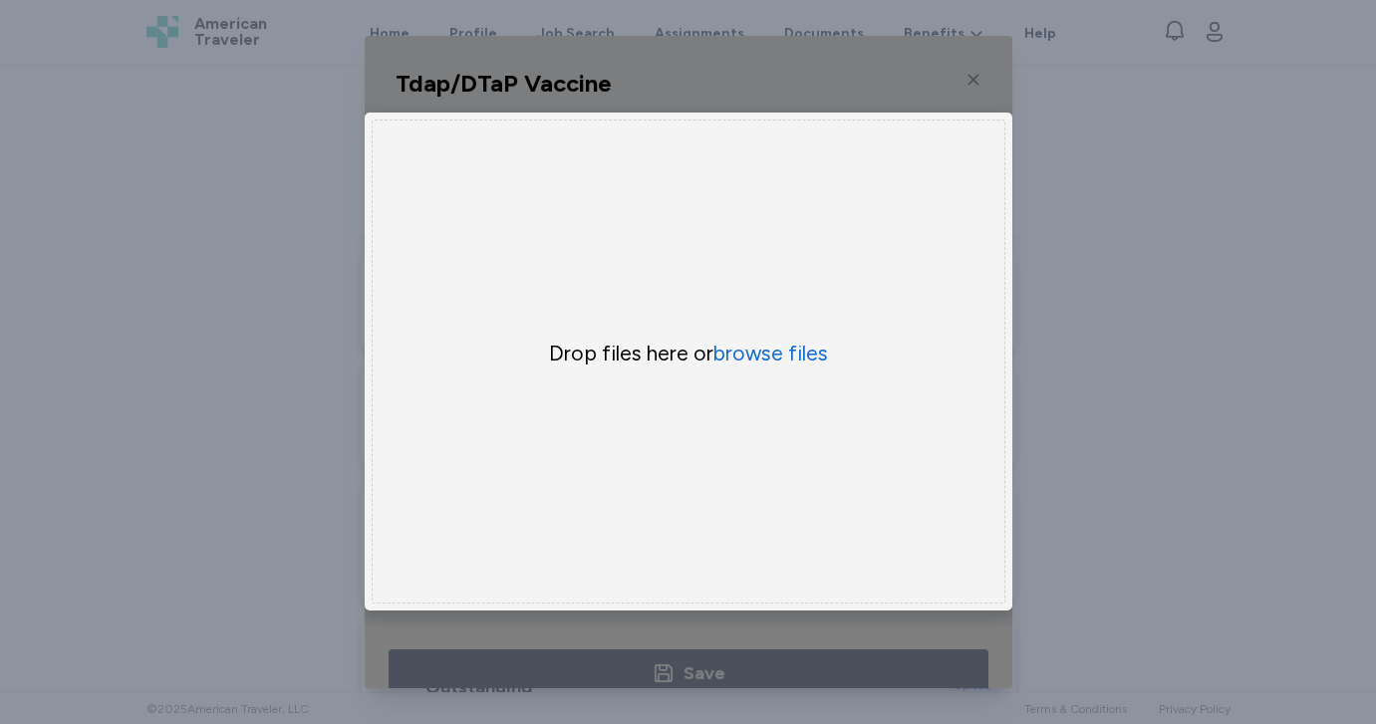
click at [686, 451] on div "Drop files here or browse files" at bounding box center [689, 362] width 634 height 484
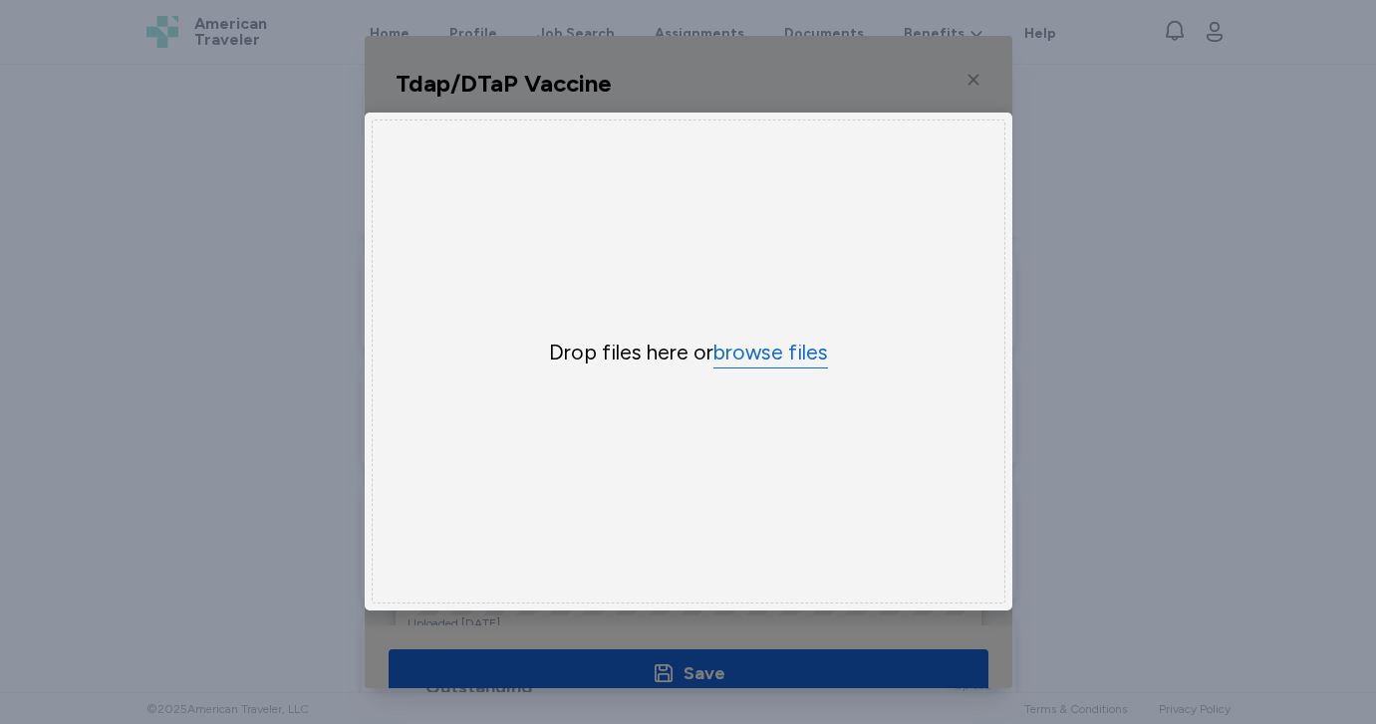
click at [748, 365] on button "browse files" at bounding box center [770, 353] width 115 height 29
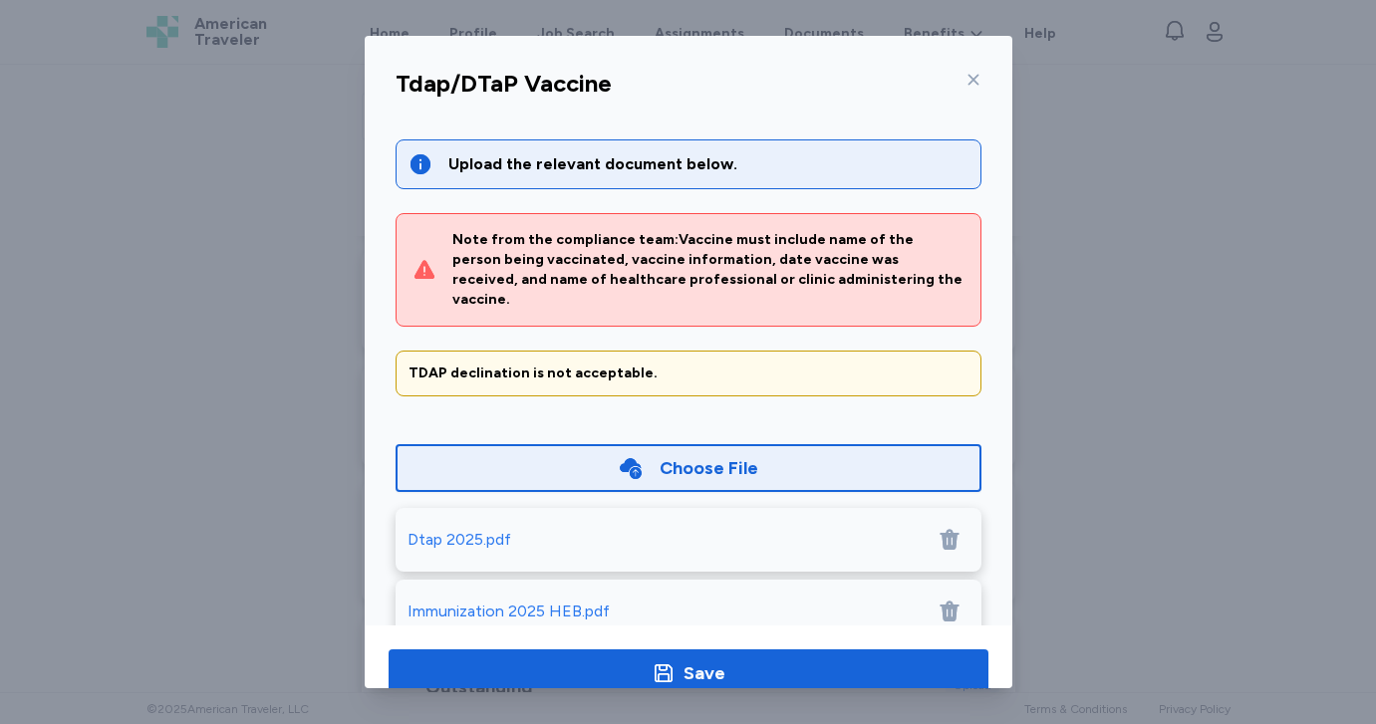
scroll to position [98, 0]
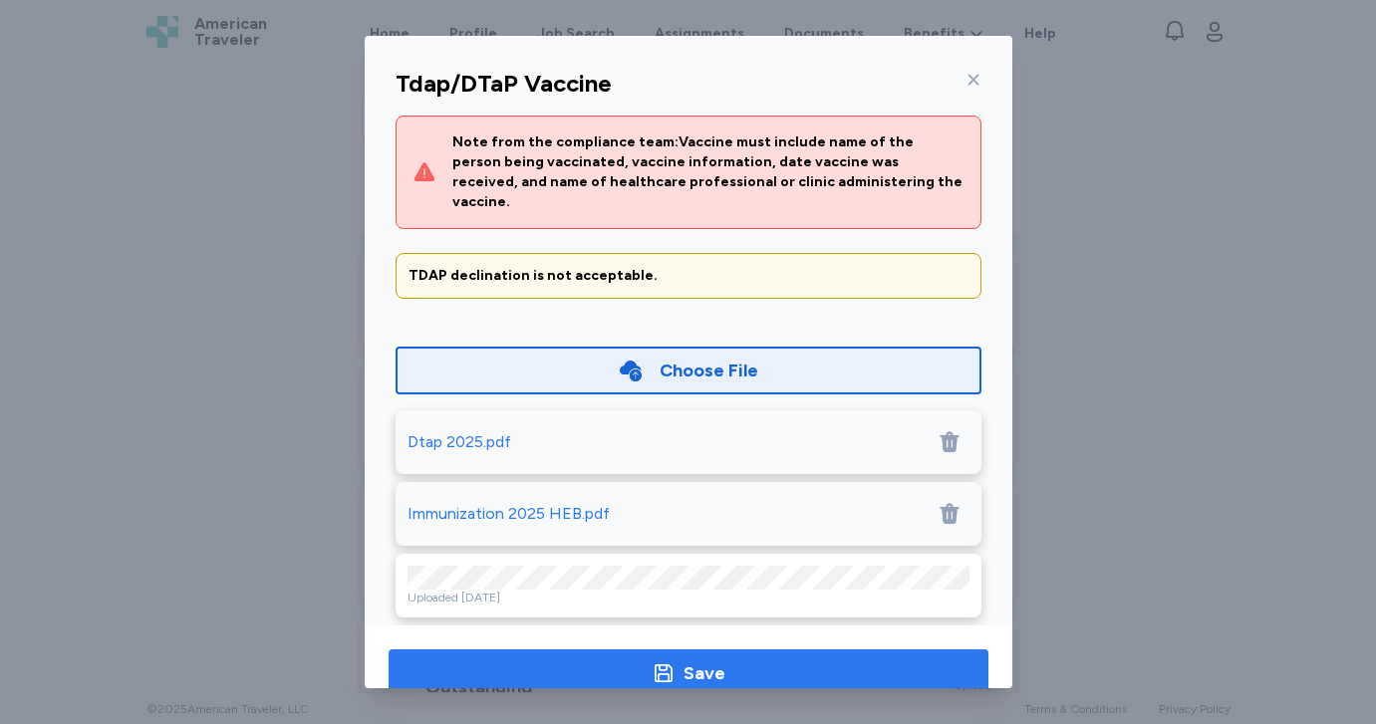
click at [745, 665] on span "Save" at bounding box center [689, 674] width 568 height 28
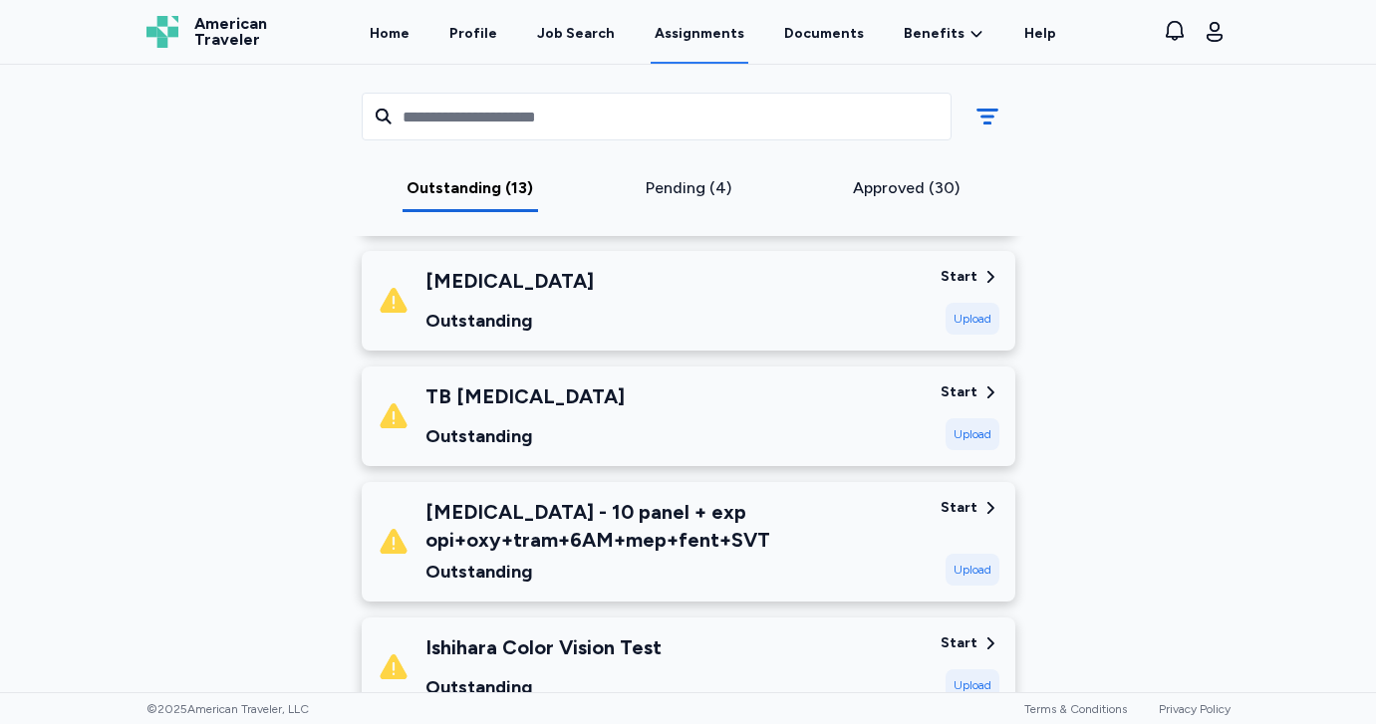
click at [969, 316] on div "Upload" at bounding box center [973, 319] width 54 height 32
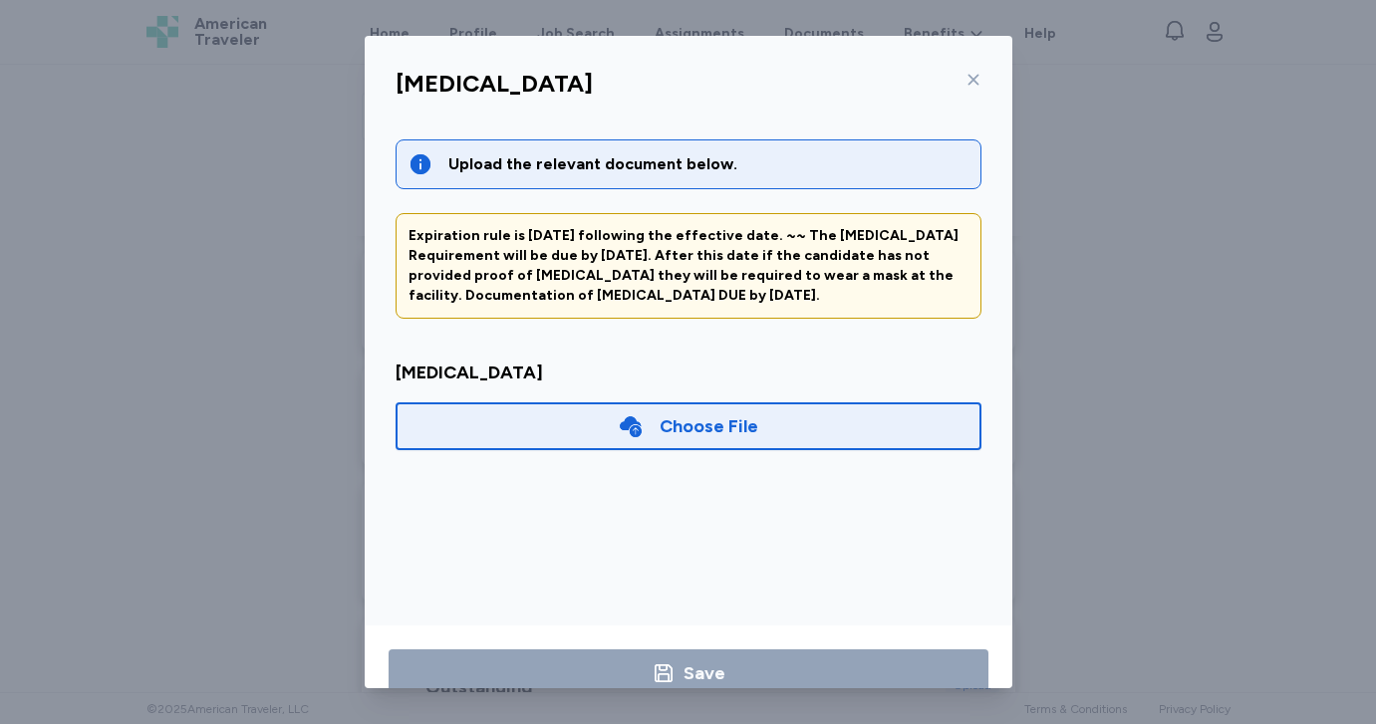
click at [781, 419] on div "Choose File" at bounding box center [689, 427] width 586 height 48
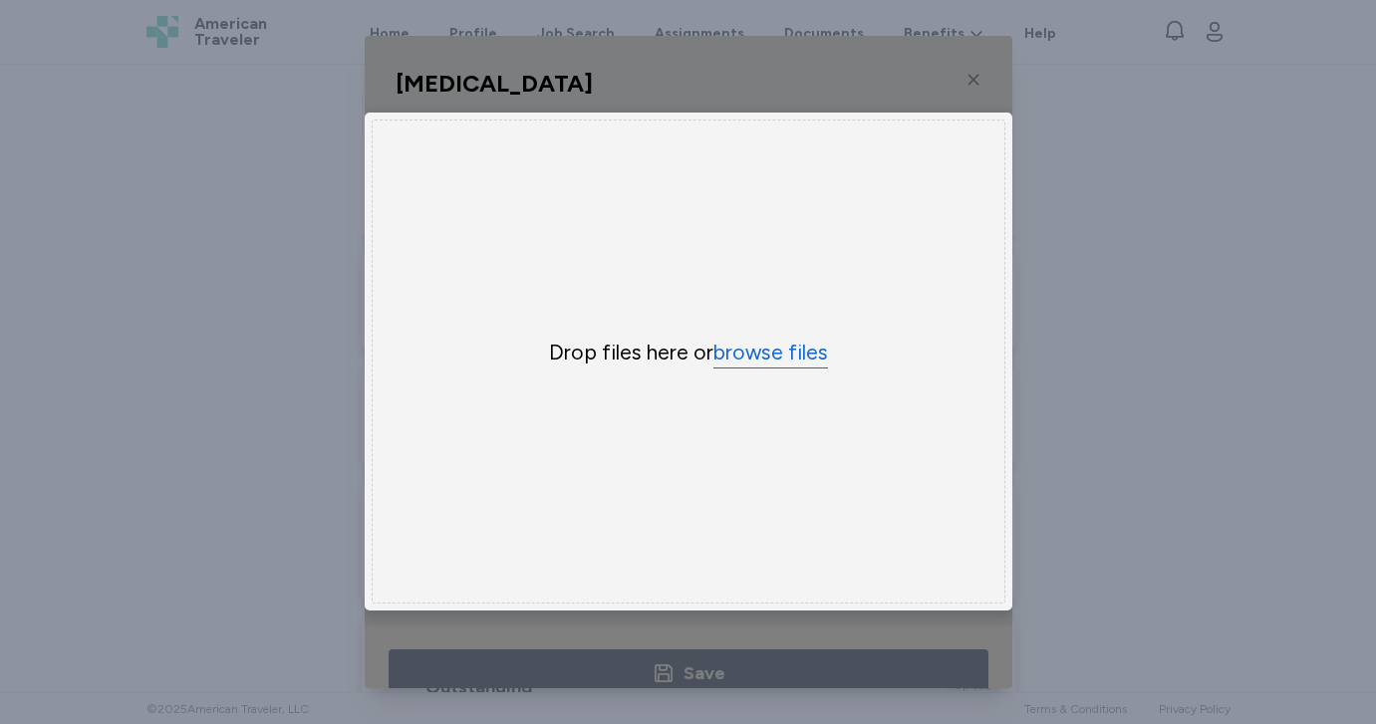
click at [780, 350] on button "browse files" at bounding box center [770, 353] width 115 height 29
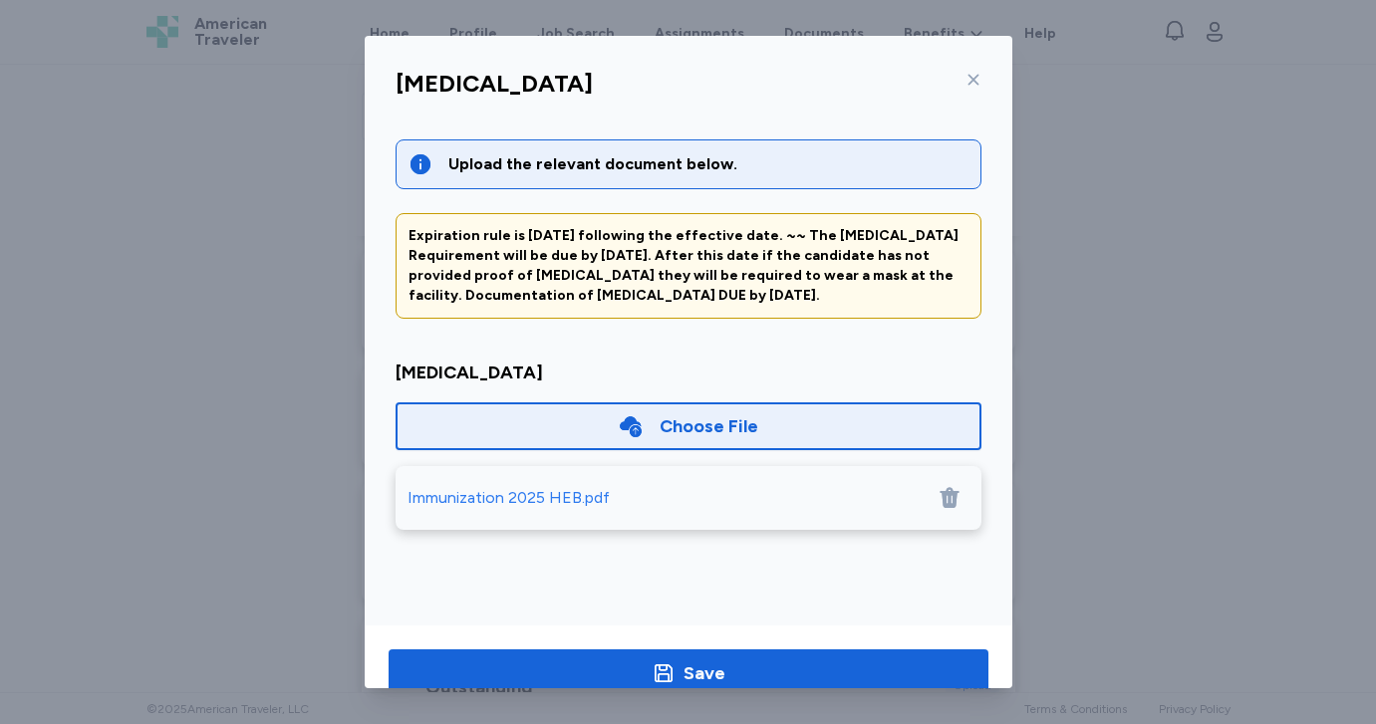
scroll to position [45, 0]
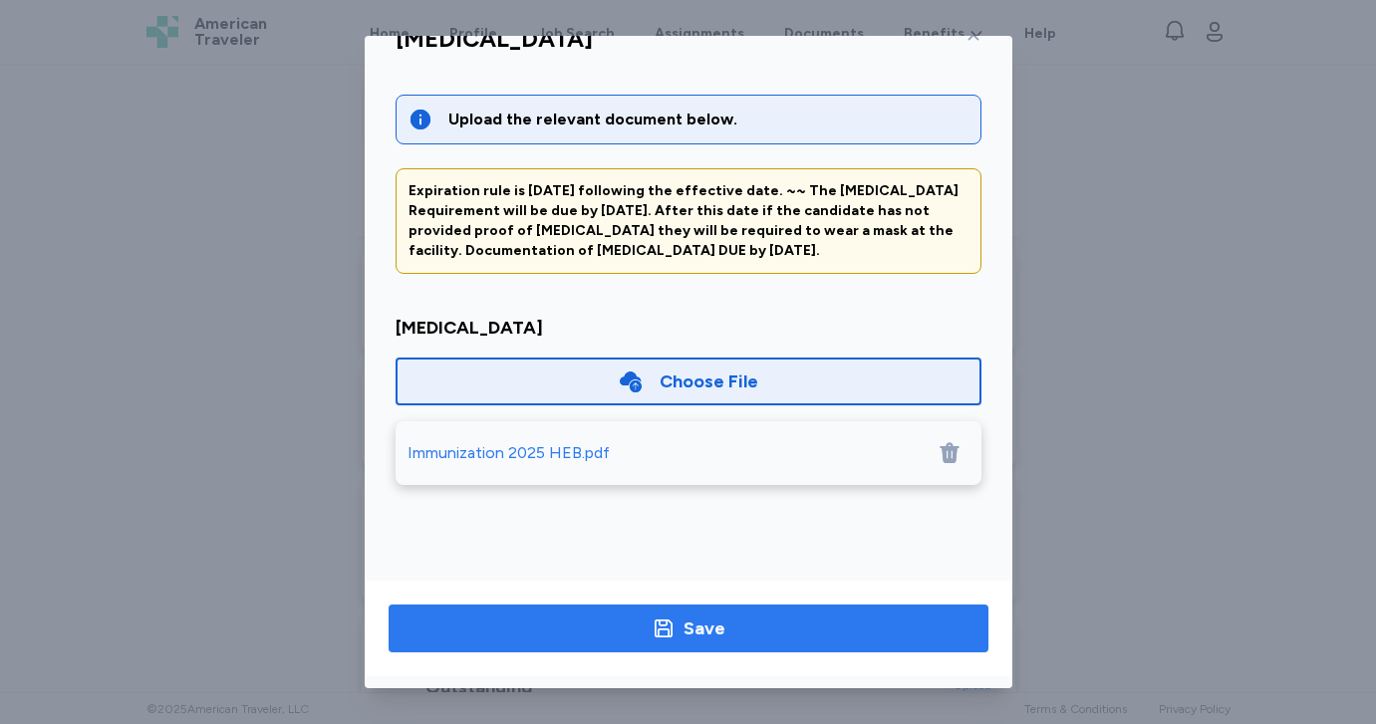
click at [641, 618] on span "Save" at bounding box center [689, 629] width 568 height 28
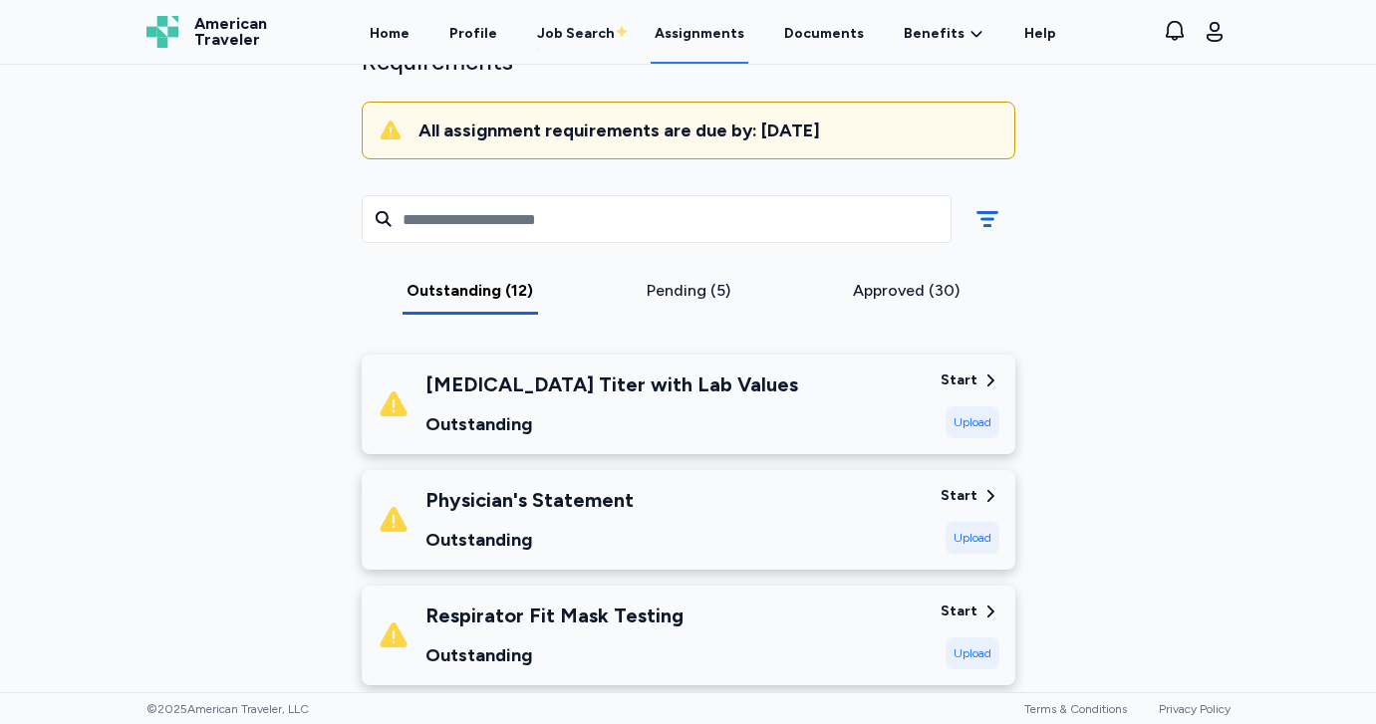
scroll to position [193, 0]
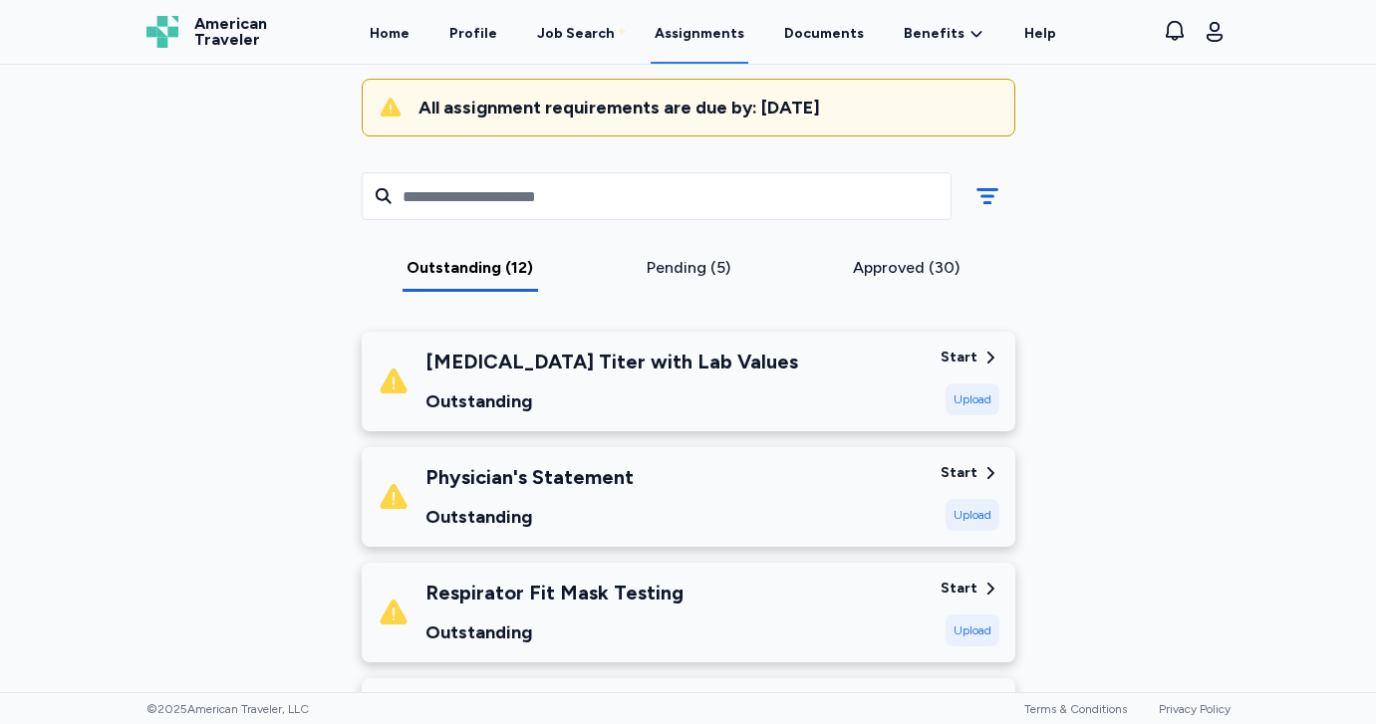
click at [971, 467] on div "Start" at bounding box center [959, 473] width 37 height 20
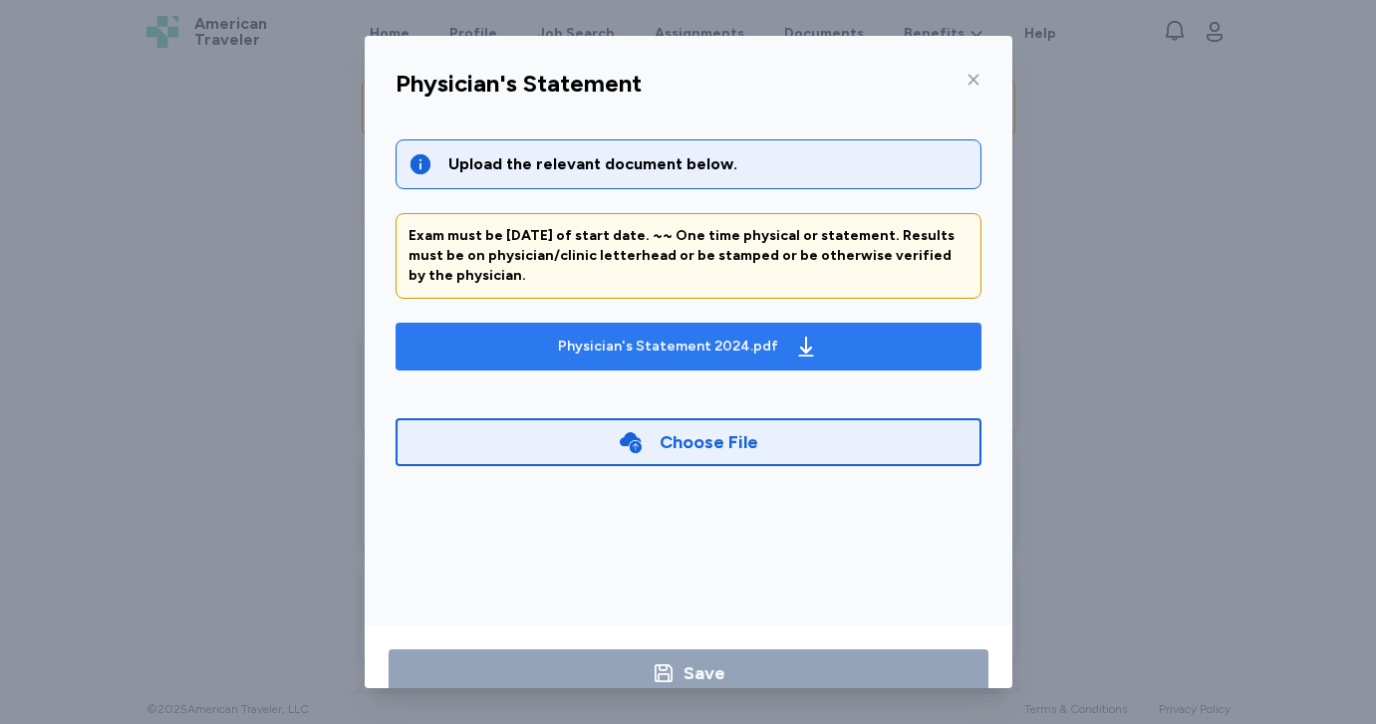
click at [705, 341] on div "Physician's Statement 2024.pdf" at bounding box center [668, 347] width 220 height 20
